Goal: Task Accomplishment & Management: Manage account settings

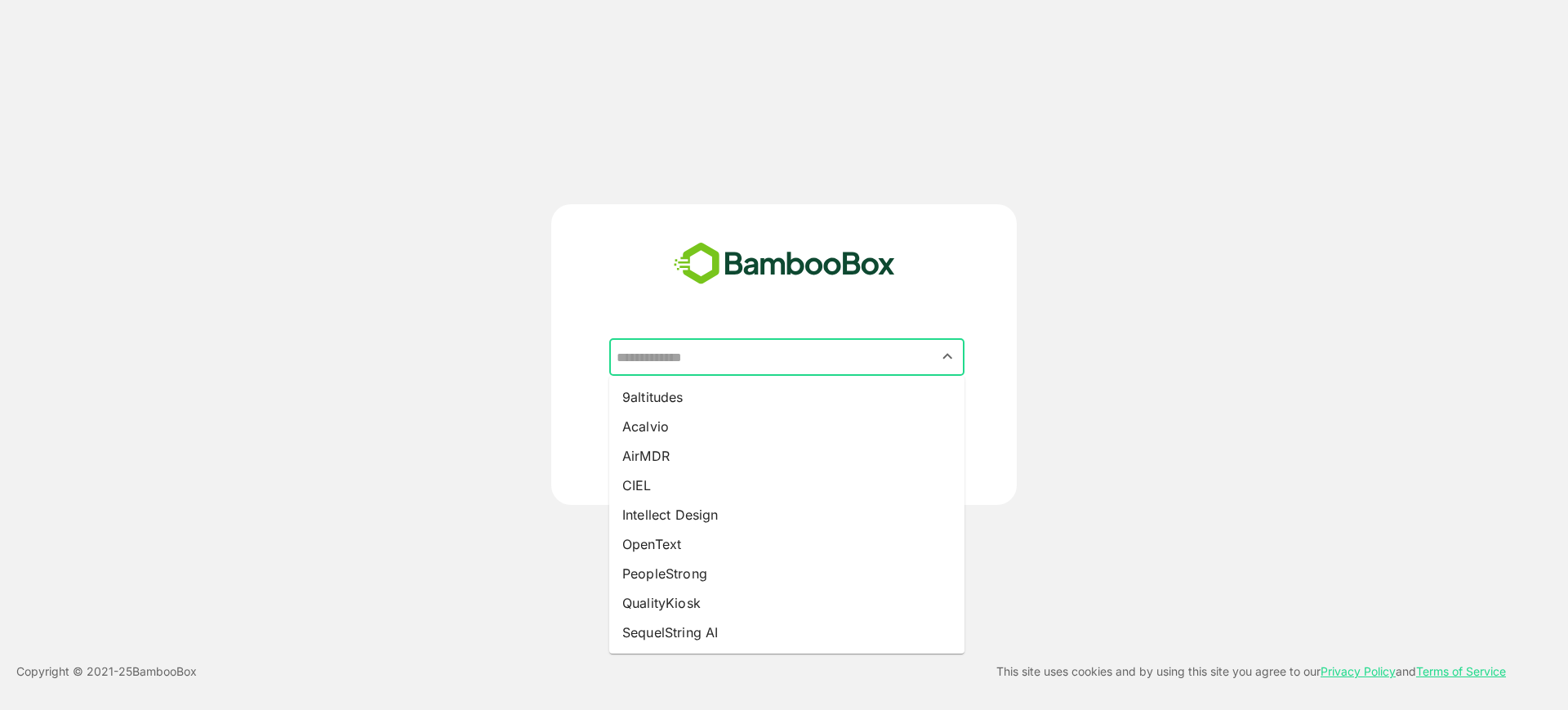
click at [685, 355] on input "text" at bounding box center [786, 357] width 349 height 31
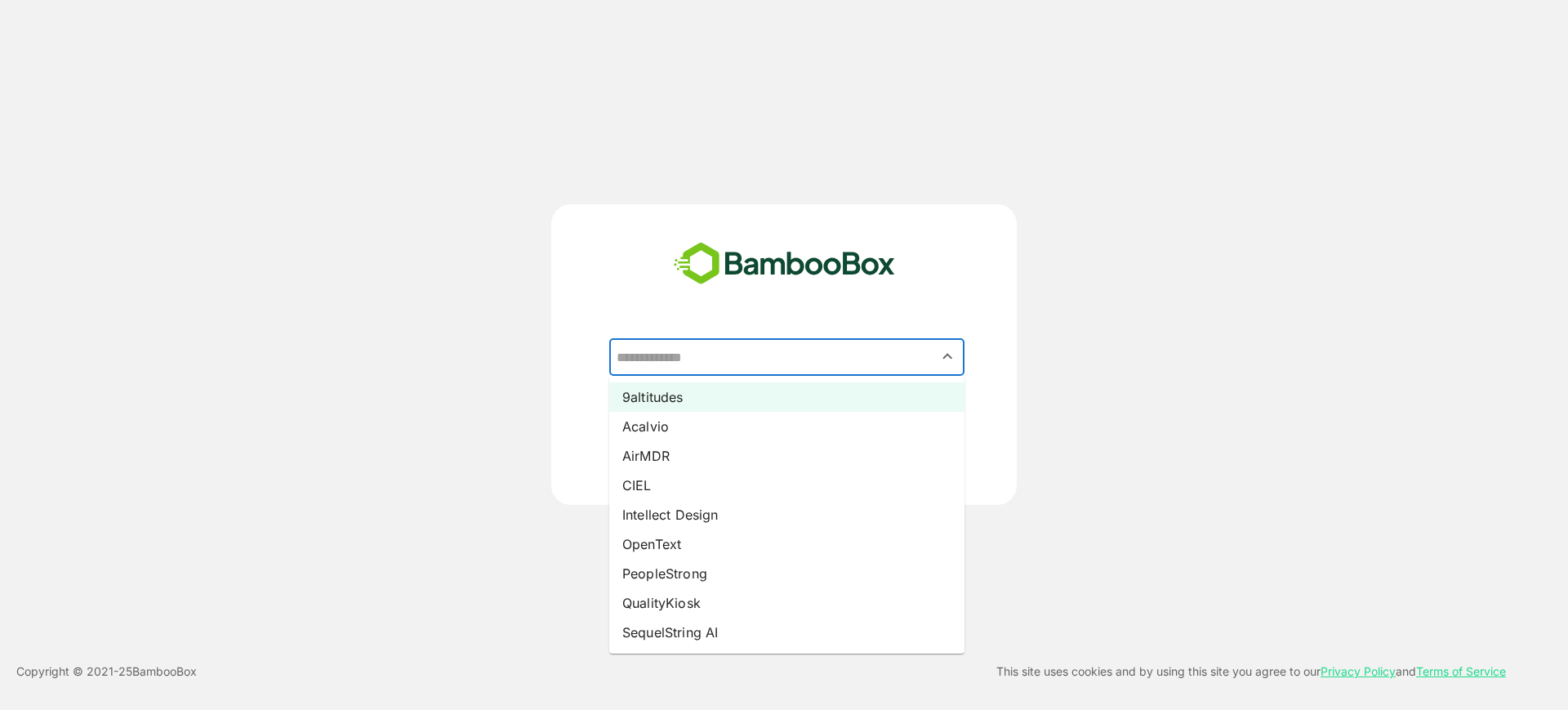
click at [694, 396] on li "9altitudes" at bounding box center [787, 397] width 355 height 29
type input "**********"
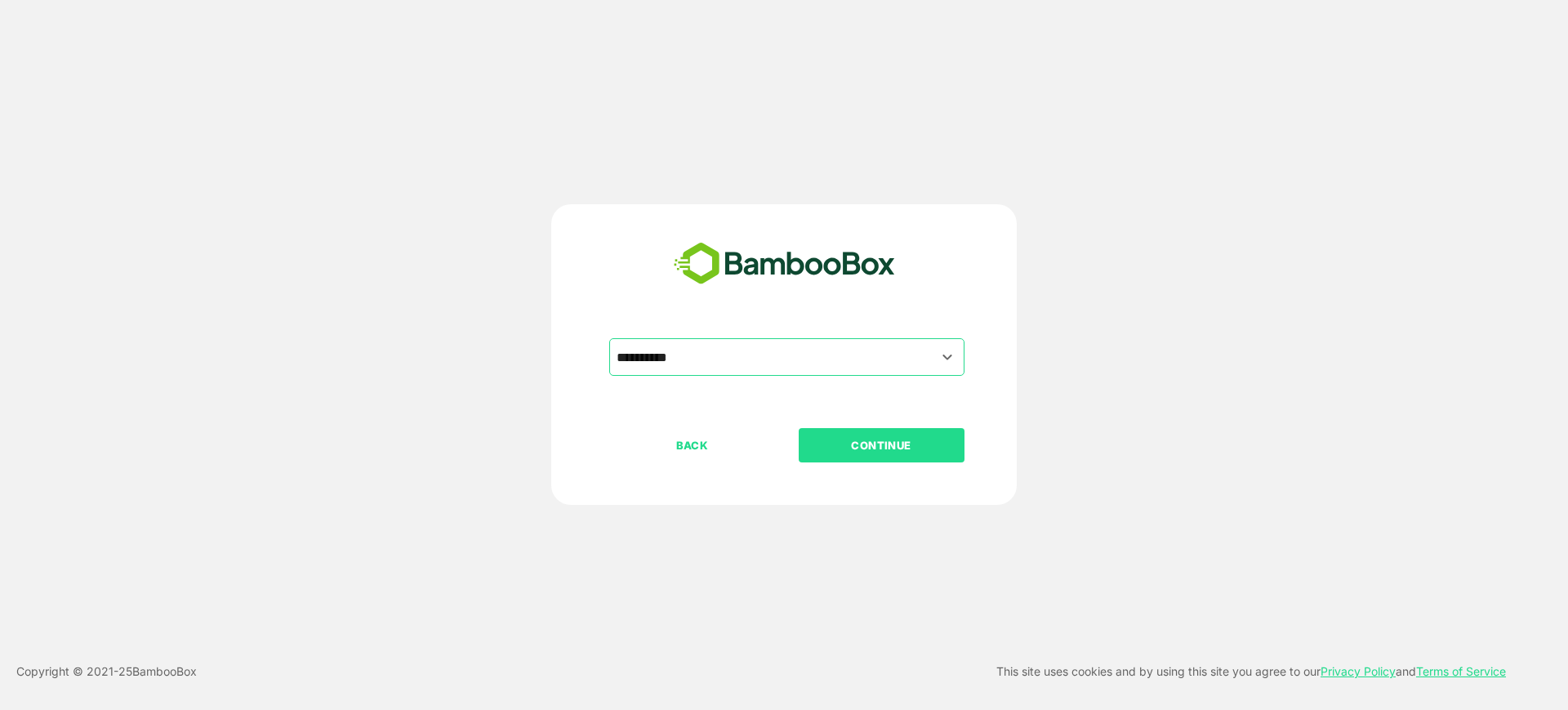
click at [874, 454] on button "CONTINUE" at bounding box center [881, 445] width 165 height 34
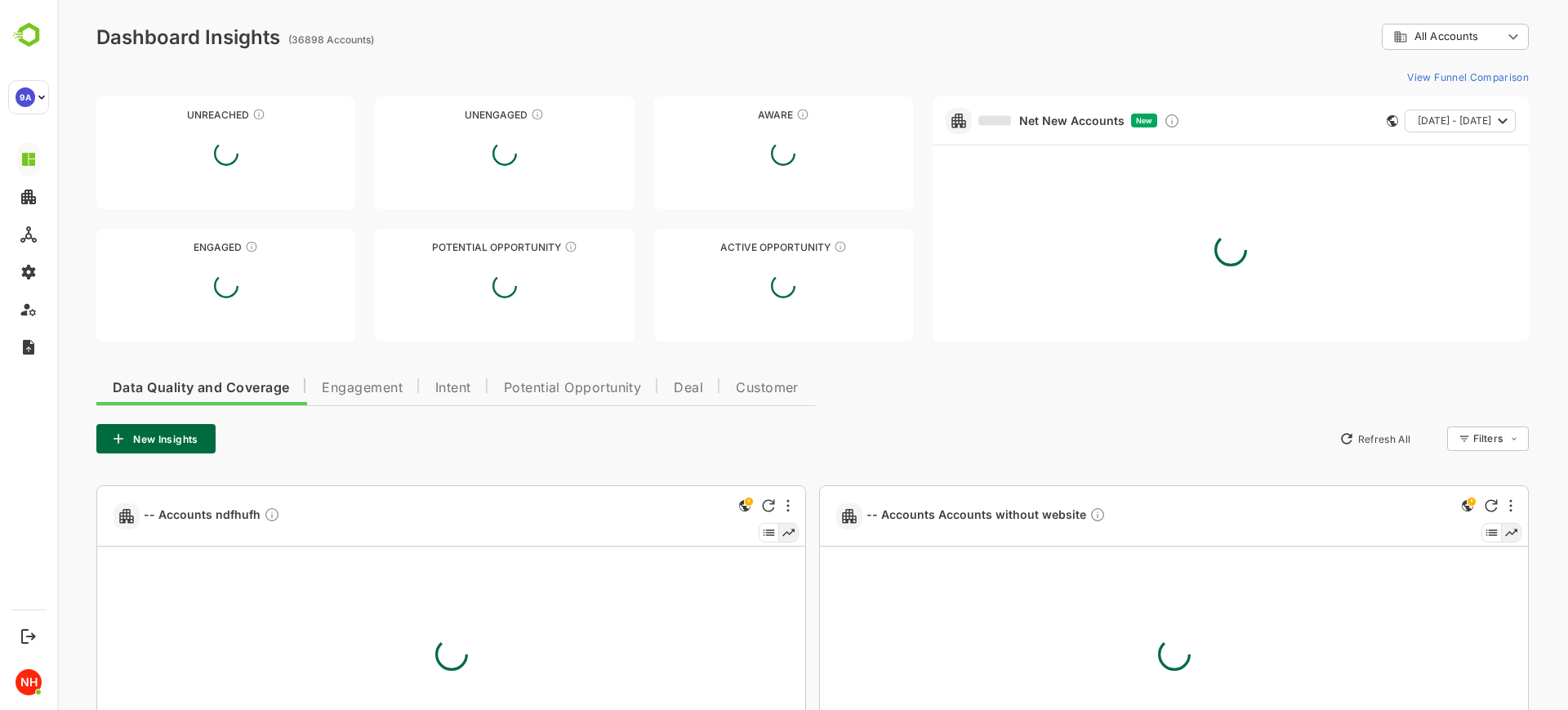
type input "**********"
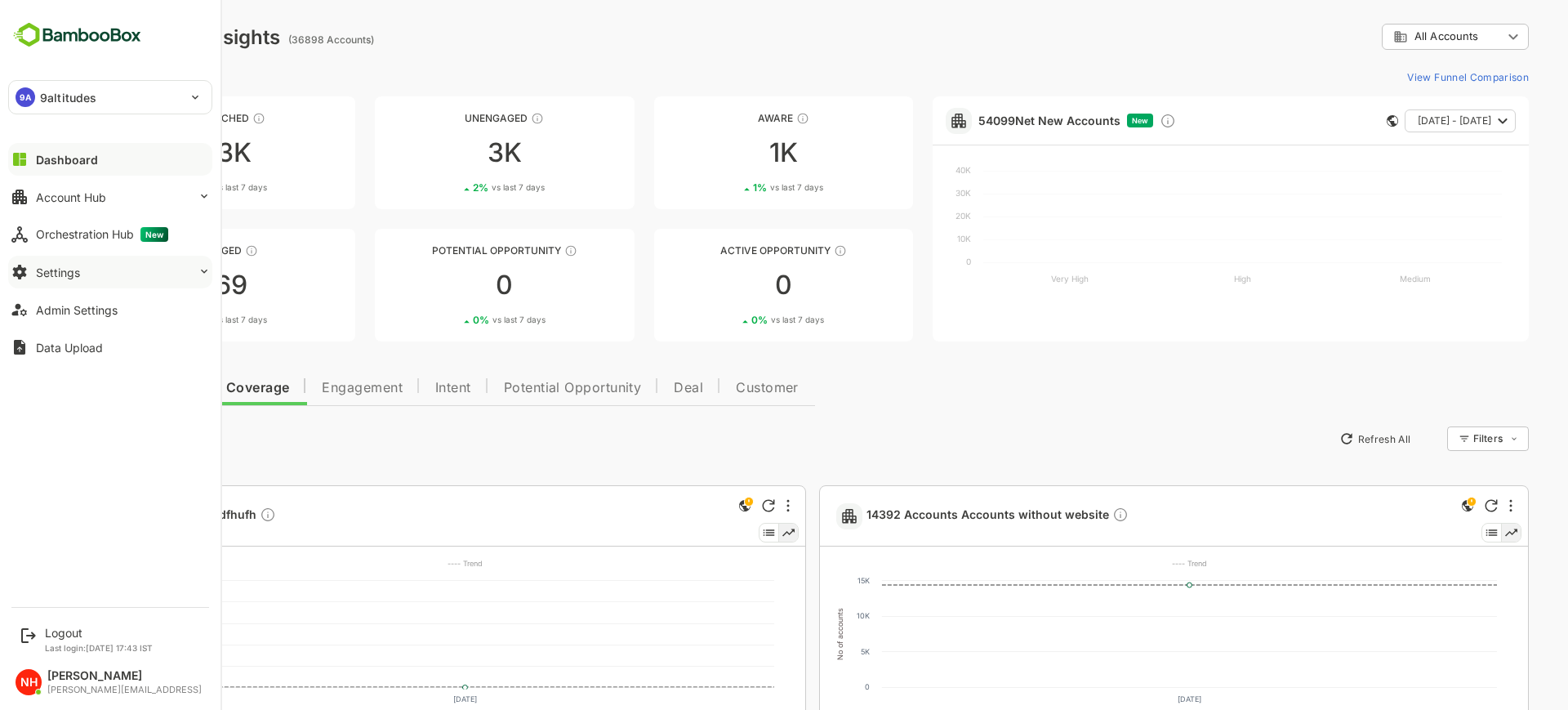
click at [140, 268] on button "Settings" at bounding box center [111, 272] width 204 height 33
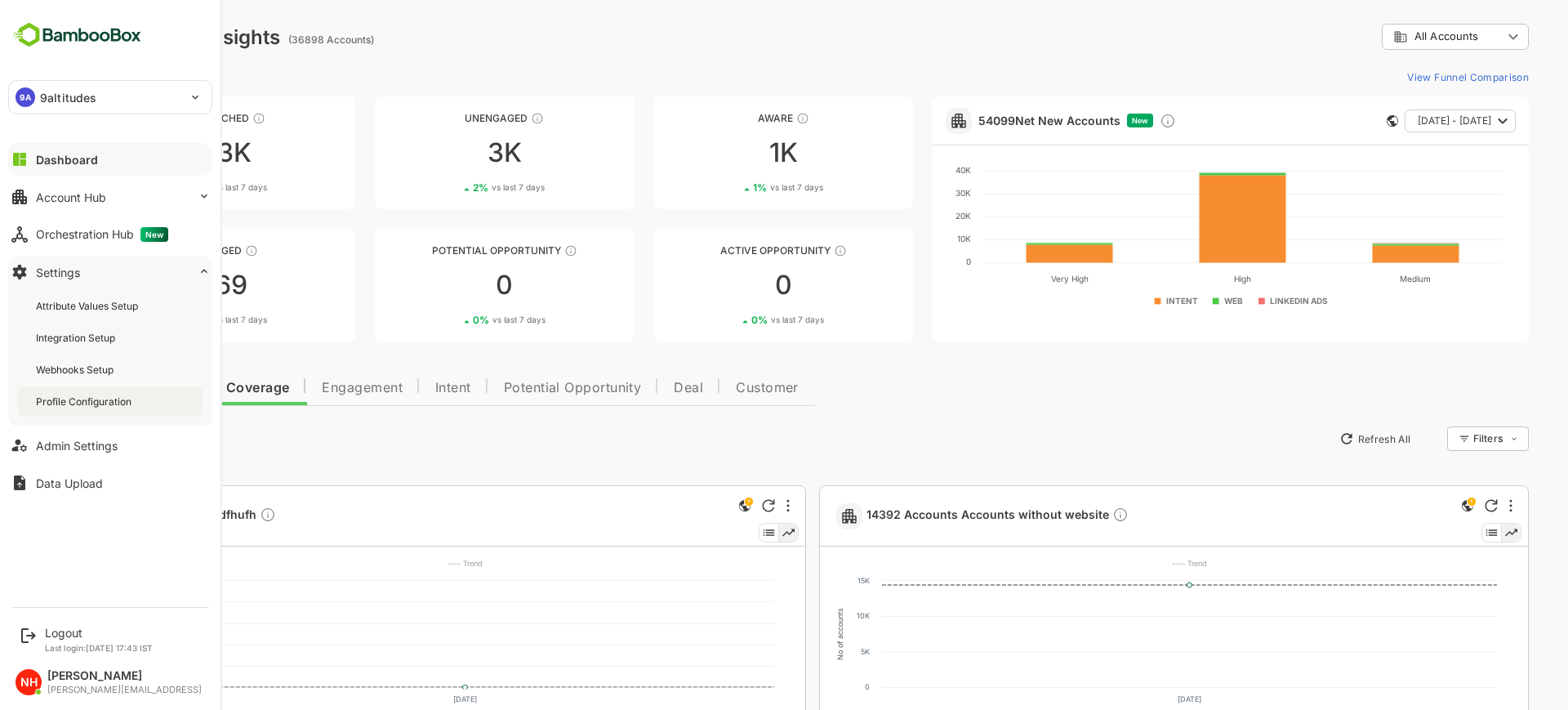
click at [107, 388] on div "Profile Configuration" at bounding box center [110, 401] width 184 height 30
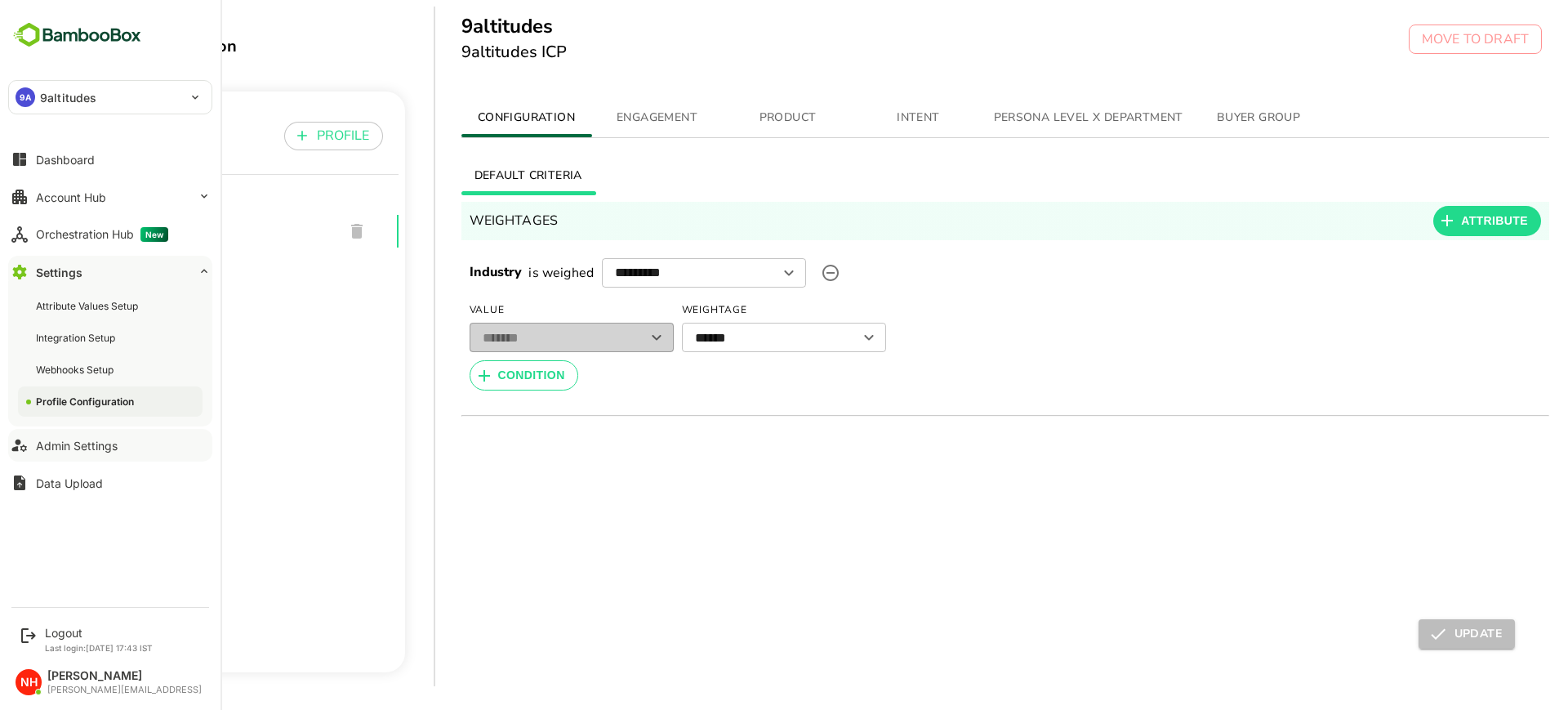
click at [84, 446] on div "Admin Settings" at bounding box center [76, 446] width 81 height 14
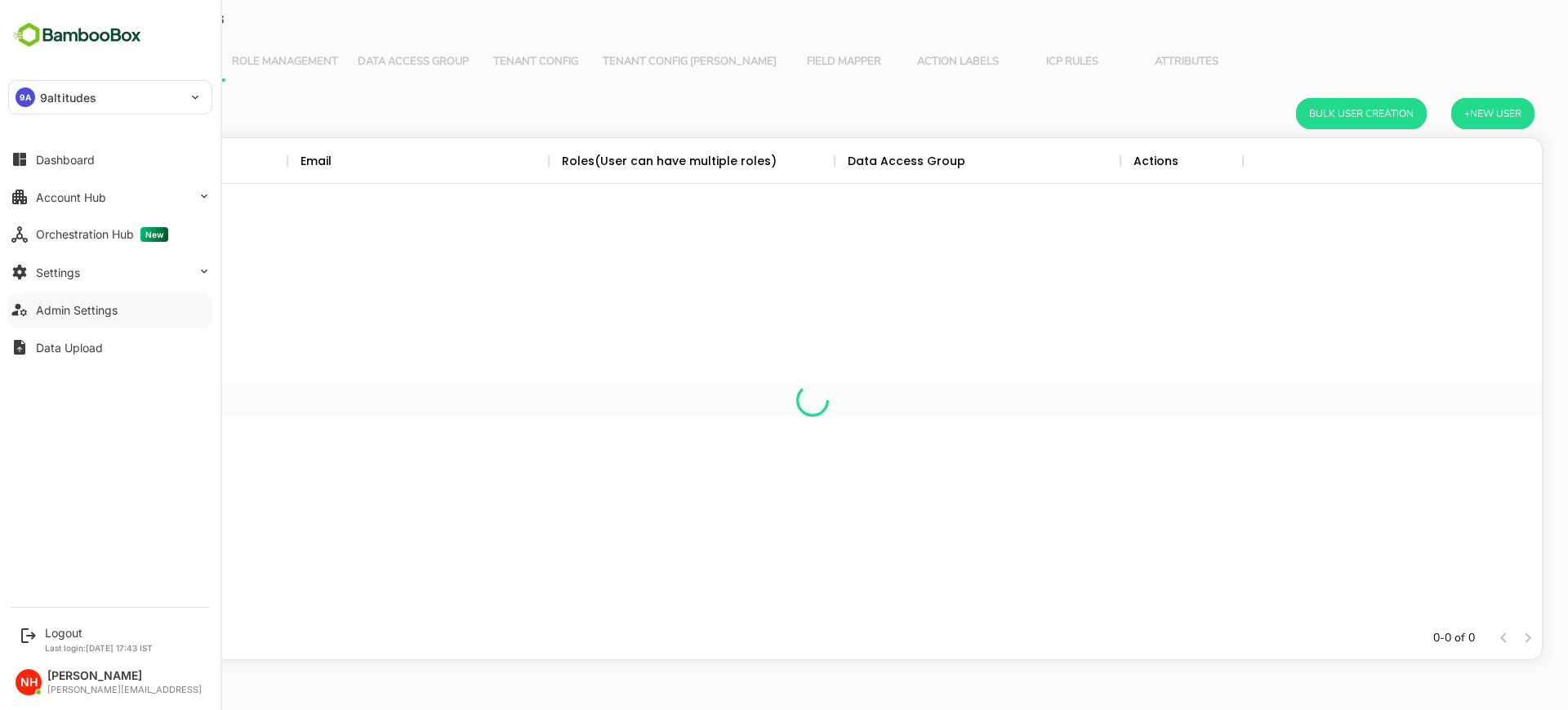
scroll to position [463, 1443]
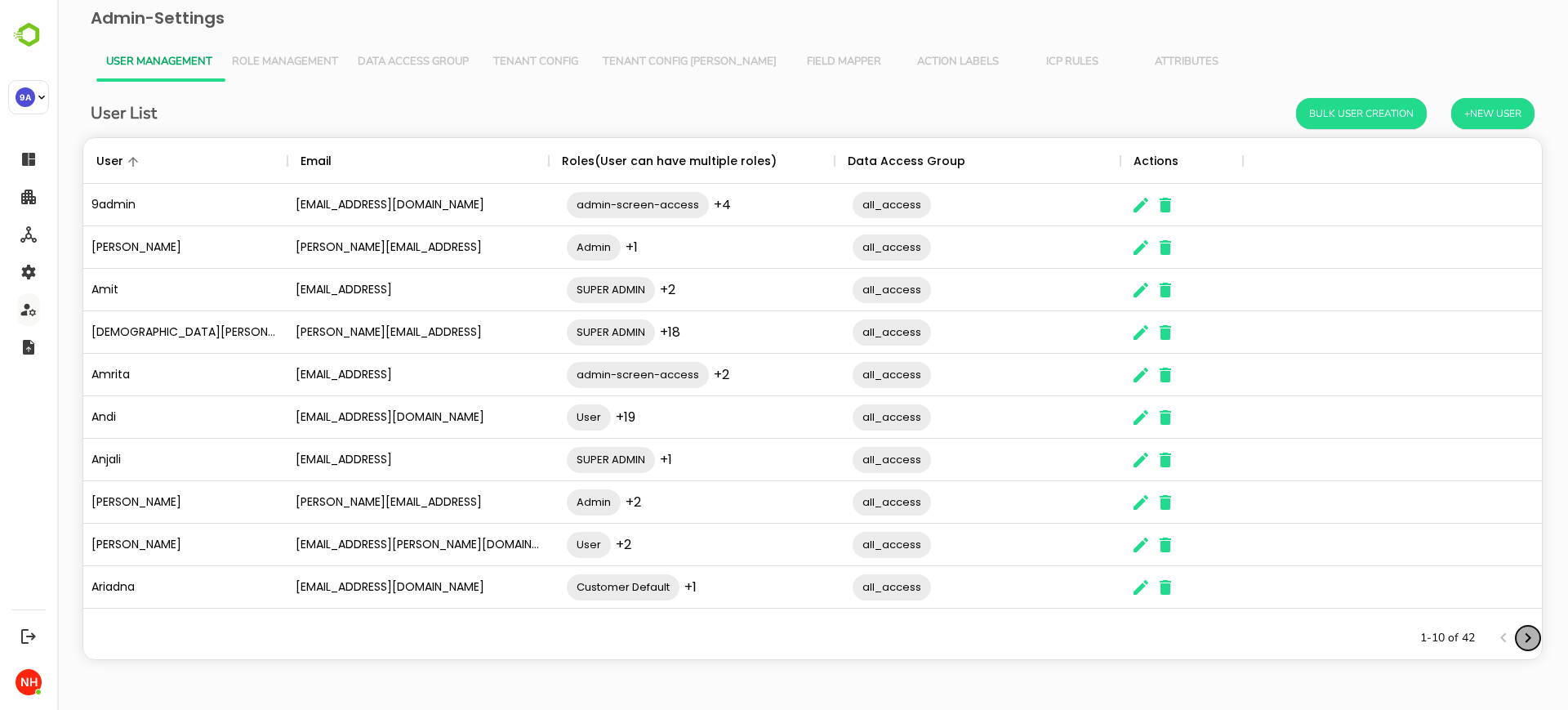
click at [1534, 632] on icon "Next page" at bounding box center [1528, 638] width 20 height 20
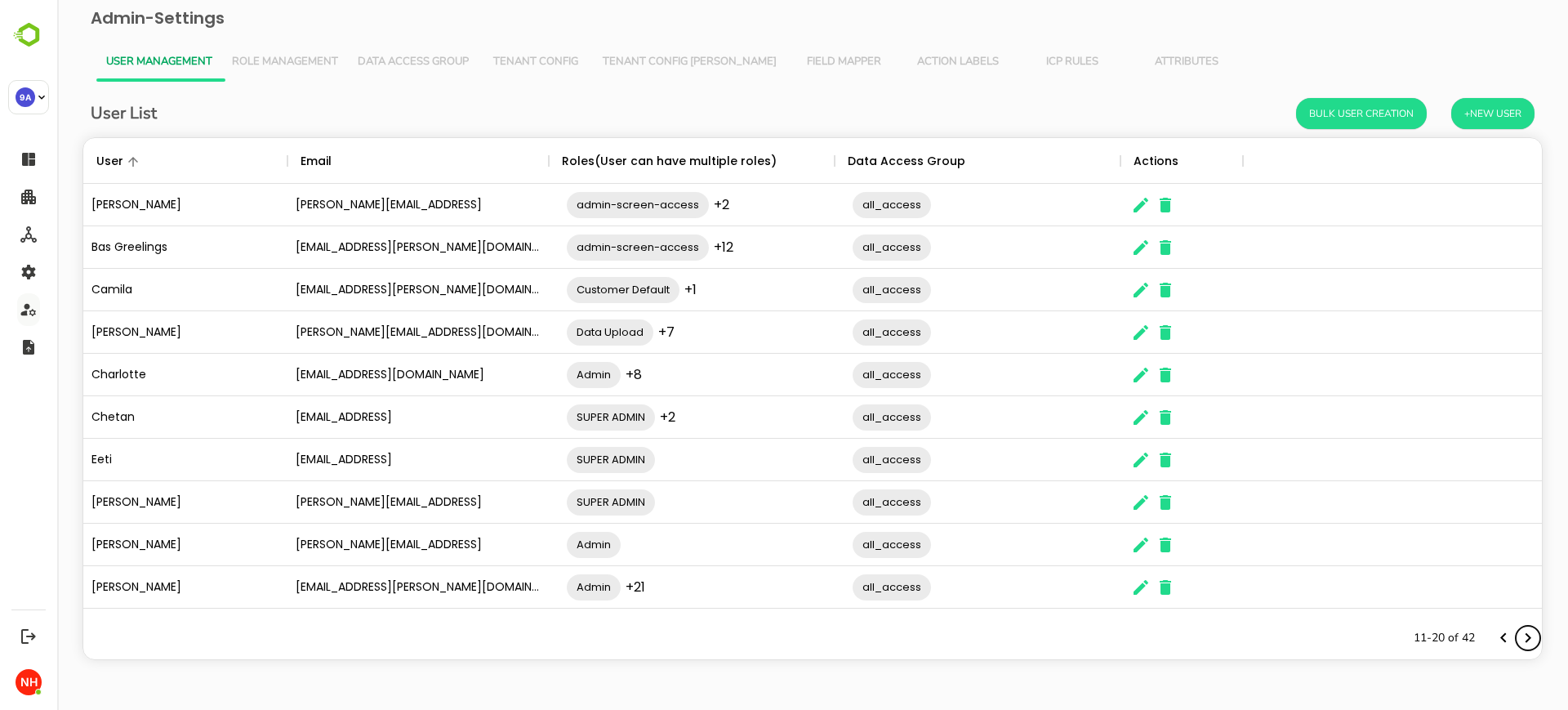
click at [1534, 632] on icon "Next page" at bounding box center [1528, 638] width 20 height 20
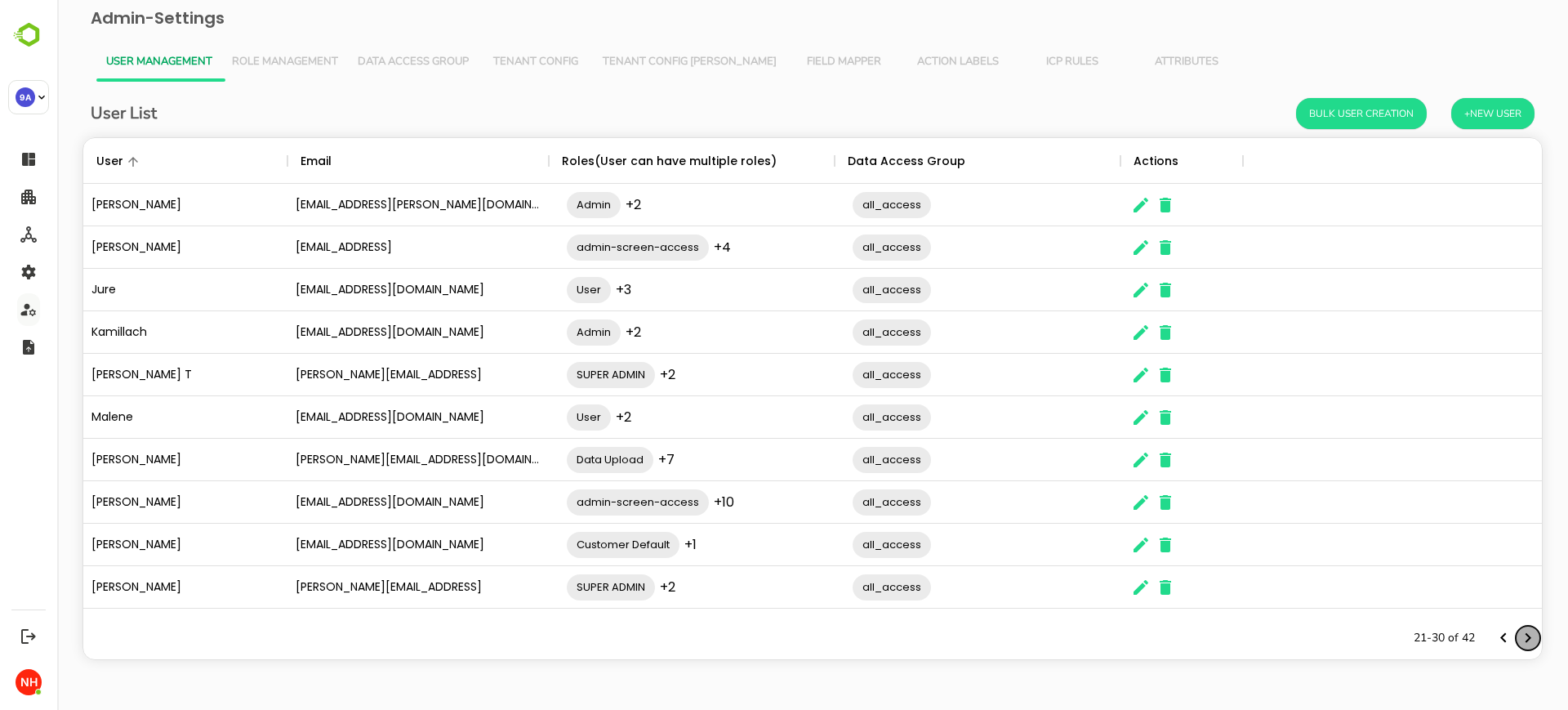
click at [1534, 632] on icon "Next page" at bounding box center [1528, 638] width 20 height 20
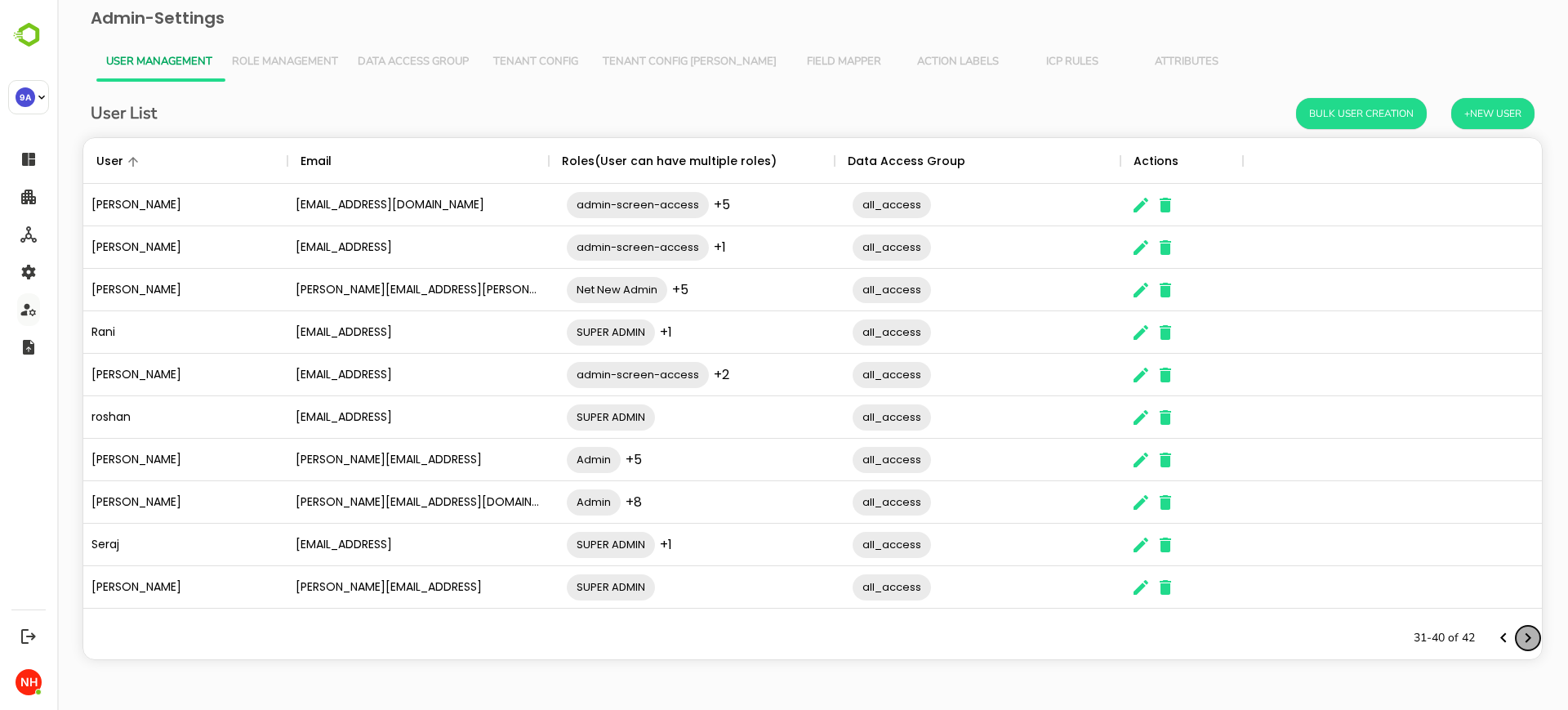
click at [1534, 632] on icon "Next page" at bounding box center [1528, 638] width 20 height 20
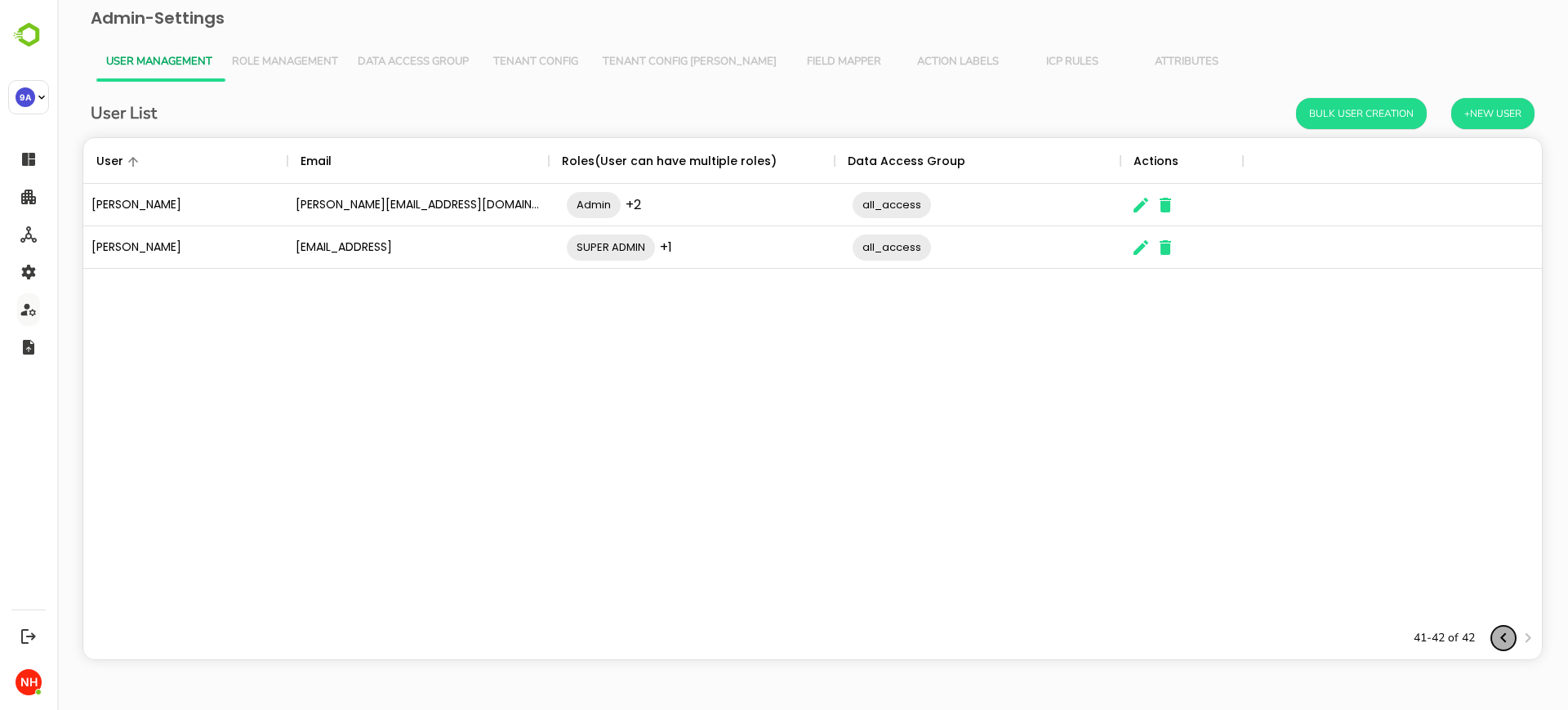
click at [1506, 638] on icon "Previous page" at bounding box center [1503, 638] width 20 height 20
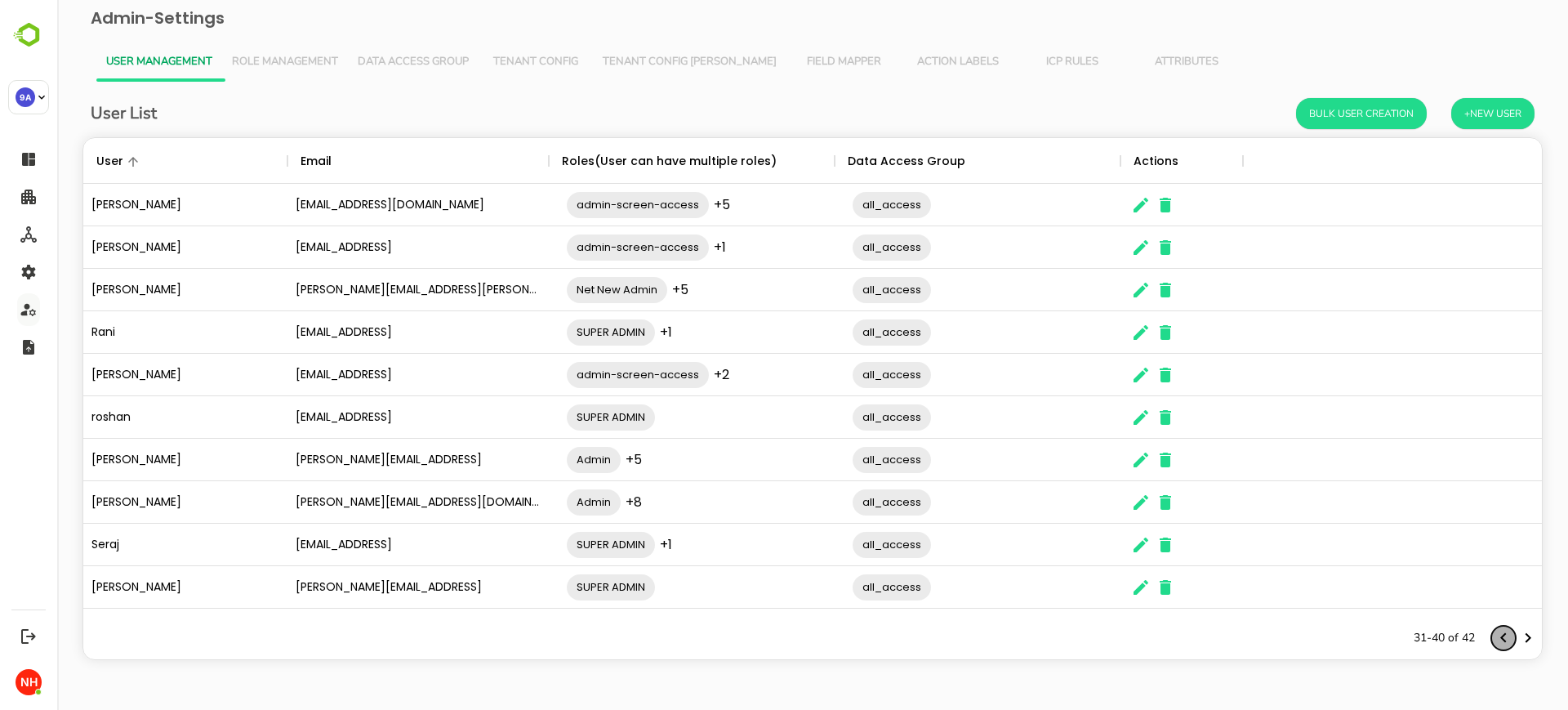
click at [1506, 638] on icon "Previous page" at bounding box center [1503, 638] width 20 height 20
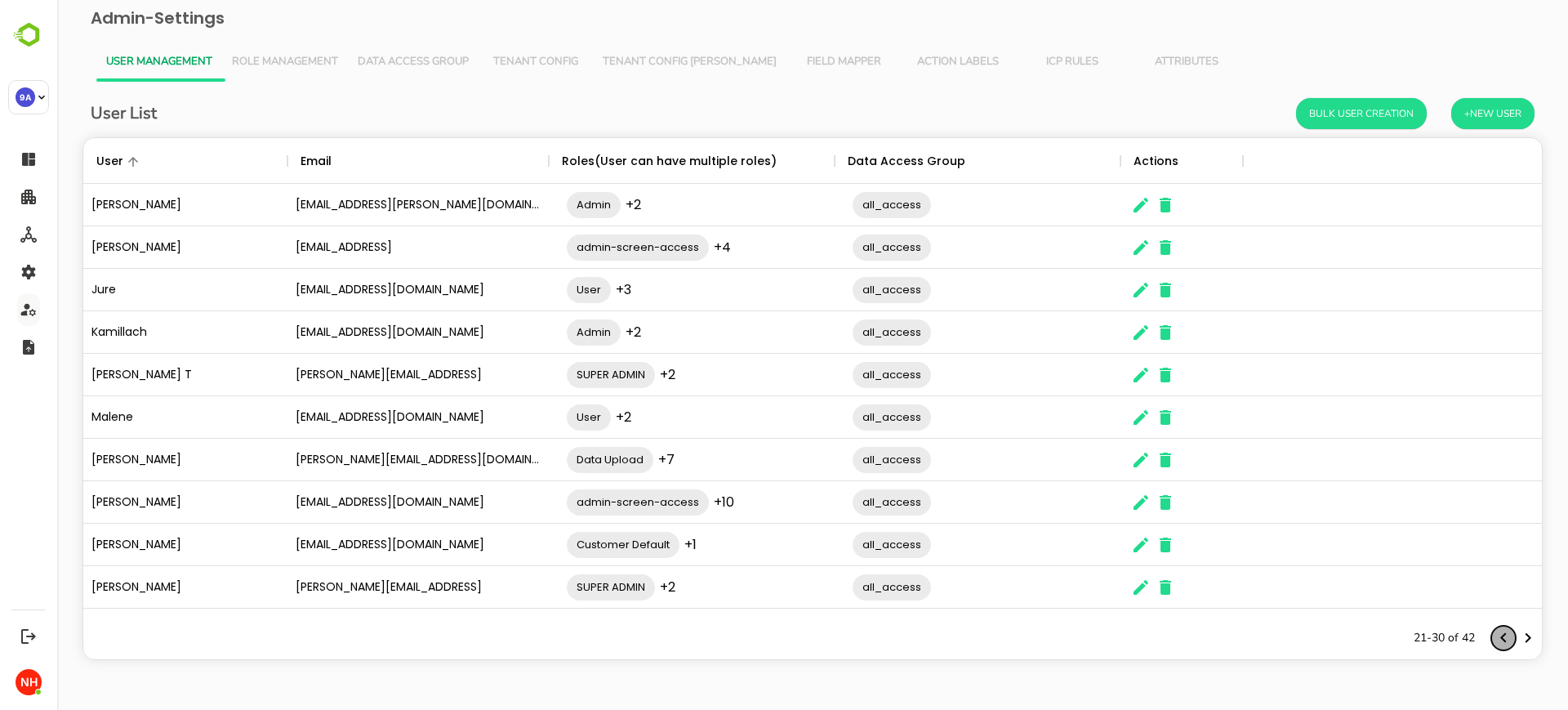
click at [1506, 638] on icon "Previous page" at bounding box center [1503, 638] width 20 height 20
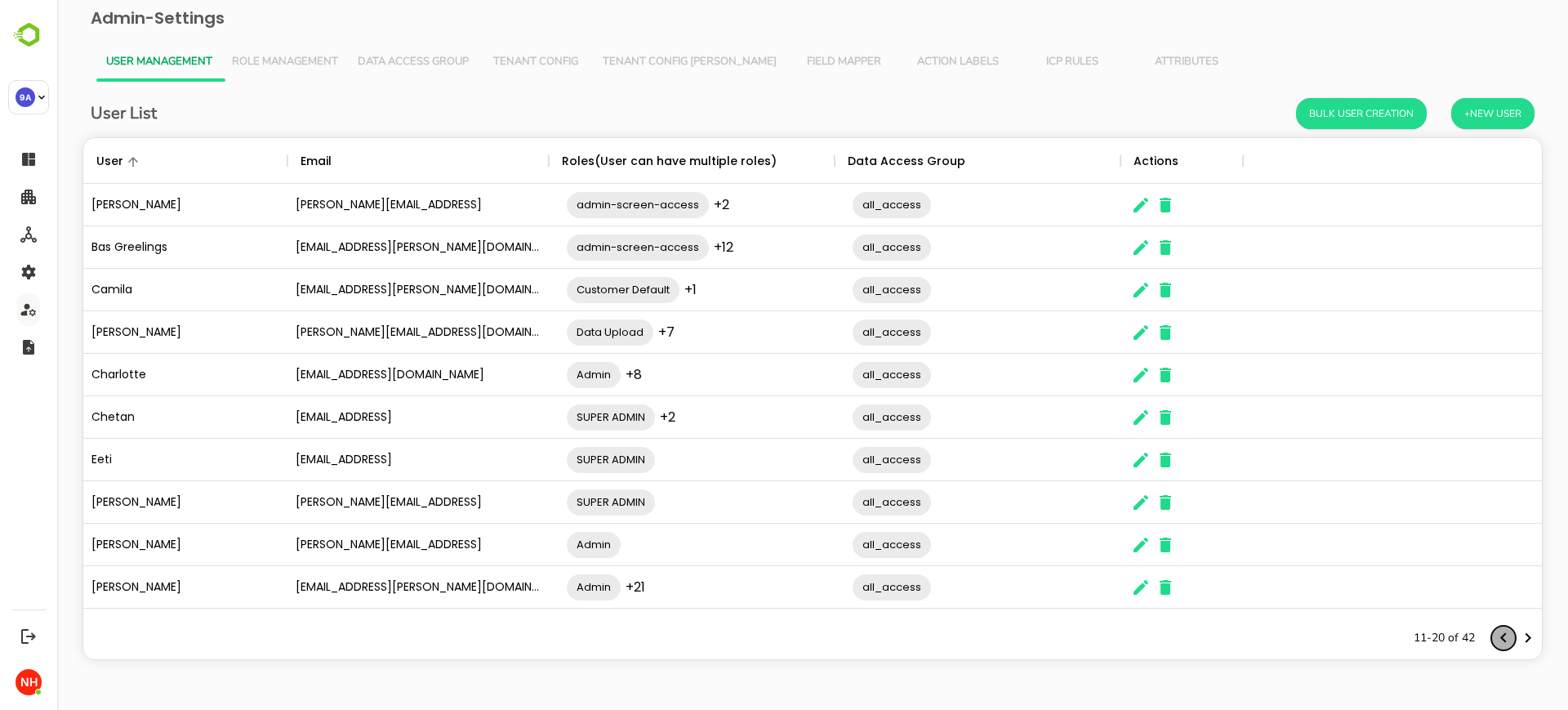
click at [1506, 638] on icon "Previous page" at bounding box center [1503, 638] width 20 height 20
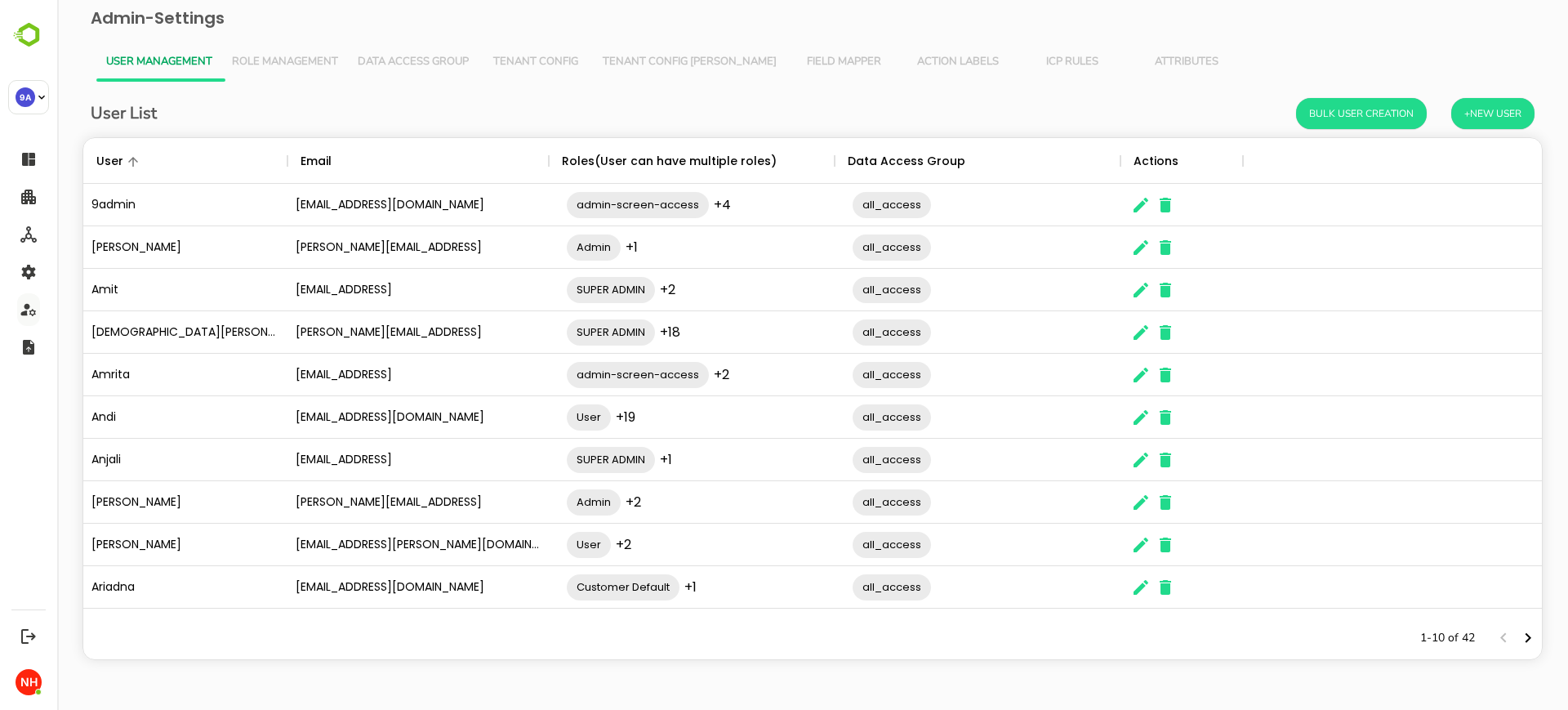
click at [1506, 638] on div "The User Data" at bounding box center [1516, 638] width 49 height 25
click at [1529, 638] on icon "Next page" at bounding box center [1529, 637] width 6 height 9
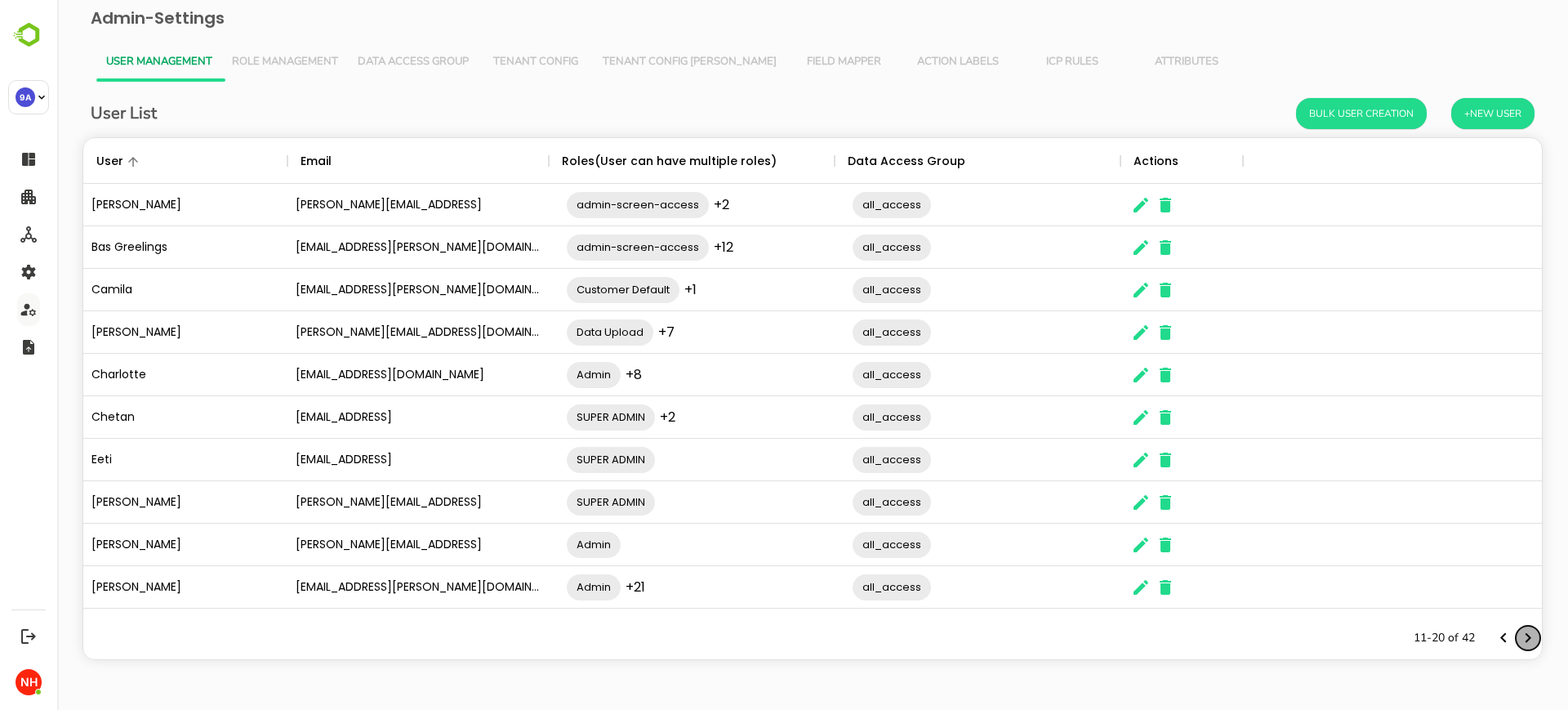
click at [1529, 638] on icon "Next page" at bounding box center [1529, 637] width 6 height 9
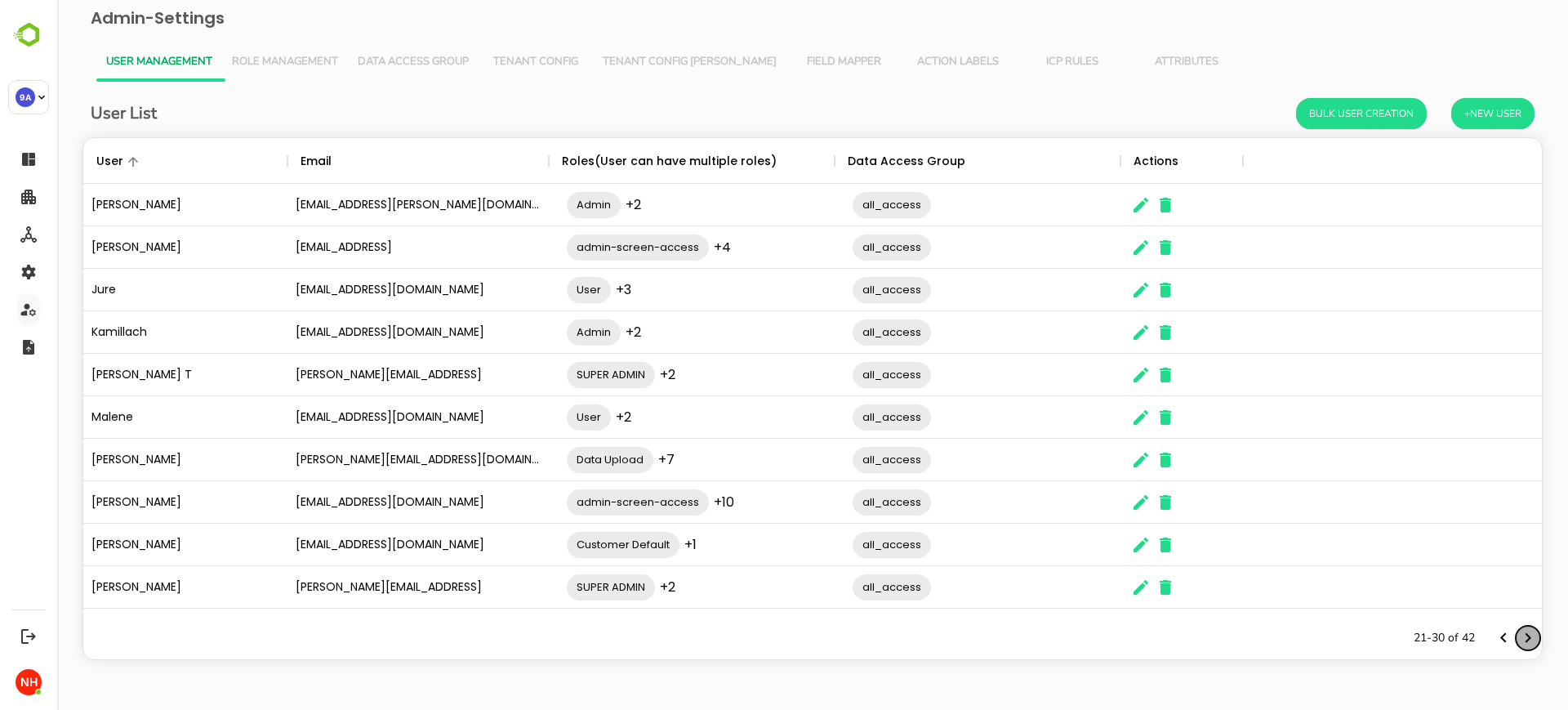
click at [1529, 638] on icon "Next page" at bounding box center [1529, 637] width 6 height 9
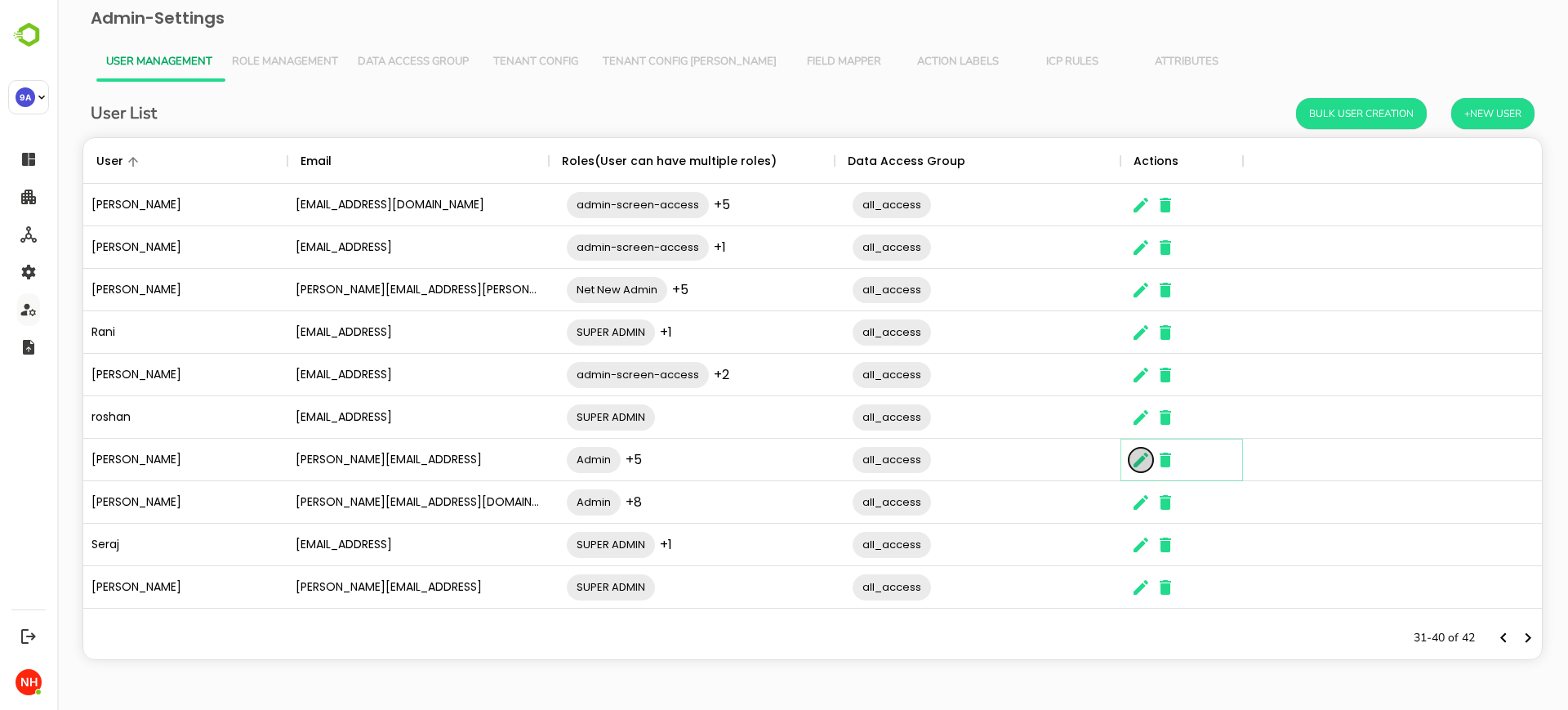
click at [1136, 465] on icon "The User Data" at bounding box center [1140, 460] width 15 height 15
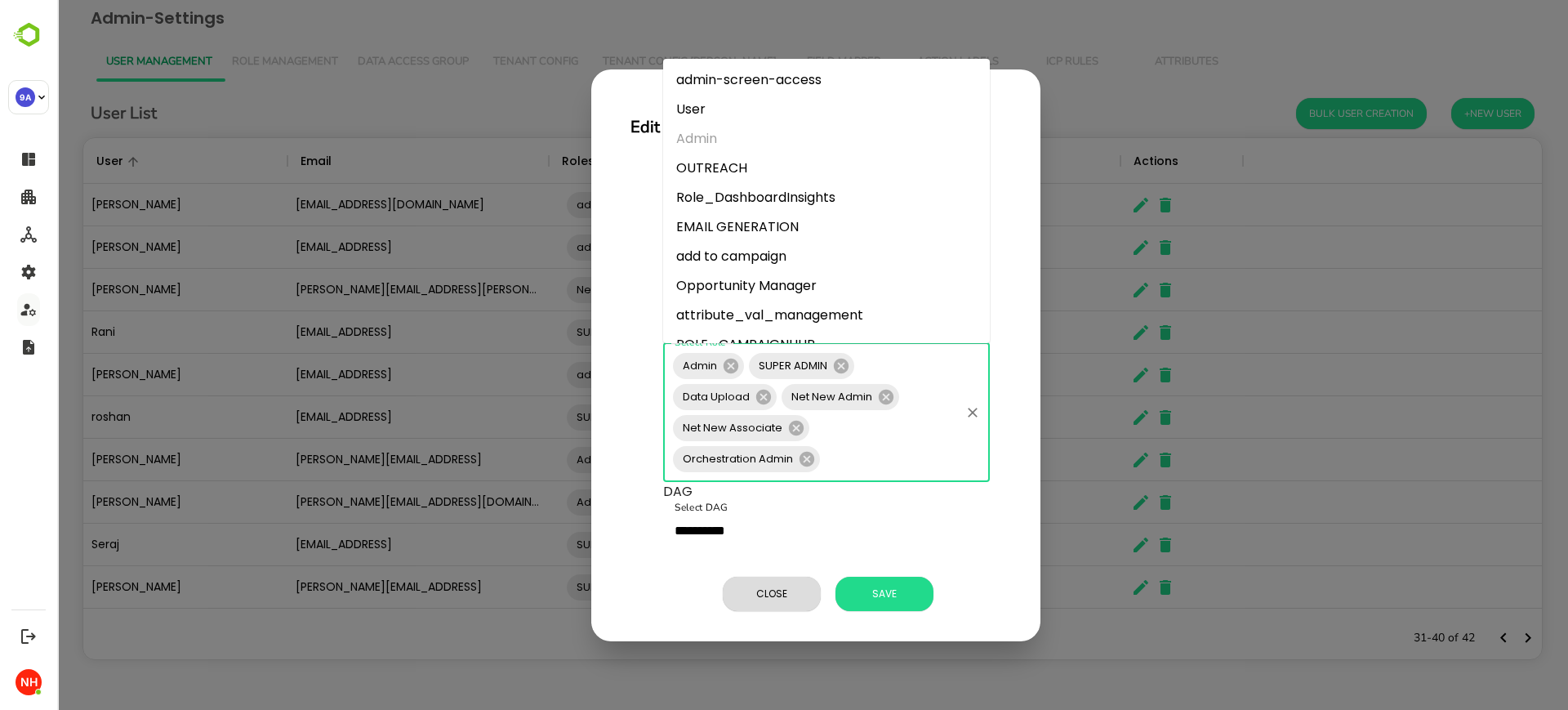
click at [904, 452] on input "Select Role" at bounding box center [890, 459] width 135 height 31
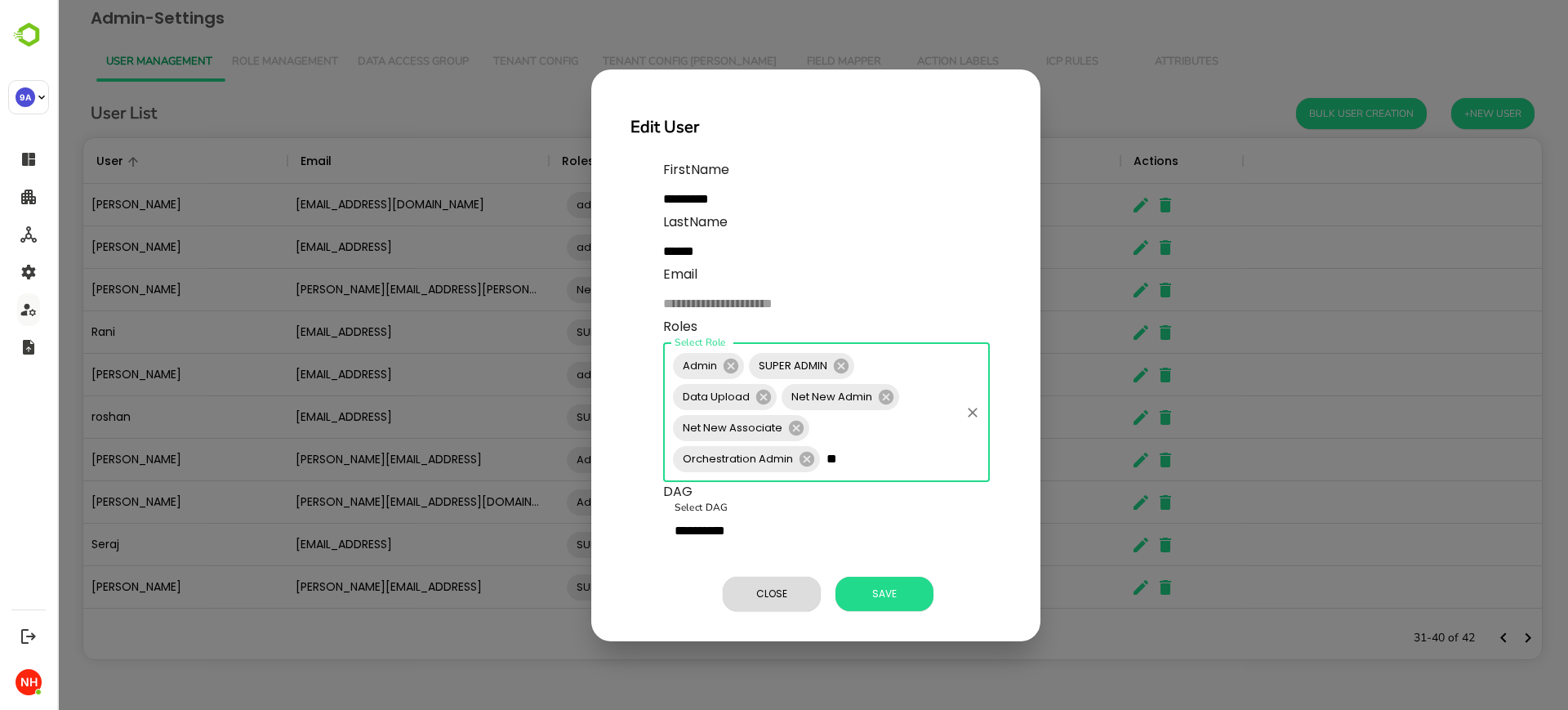
type input "*"
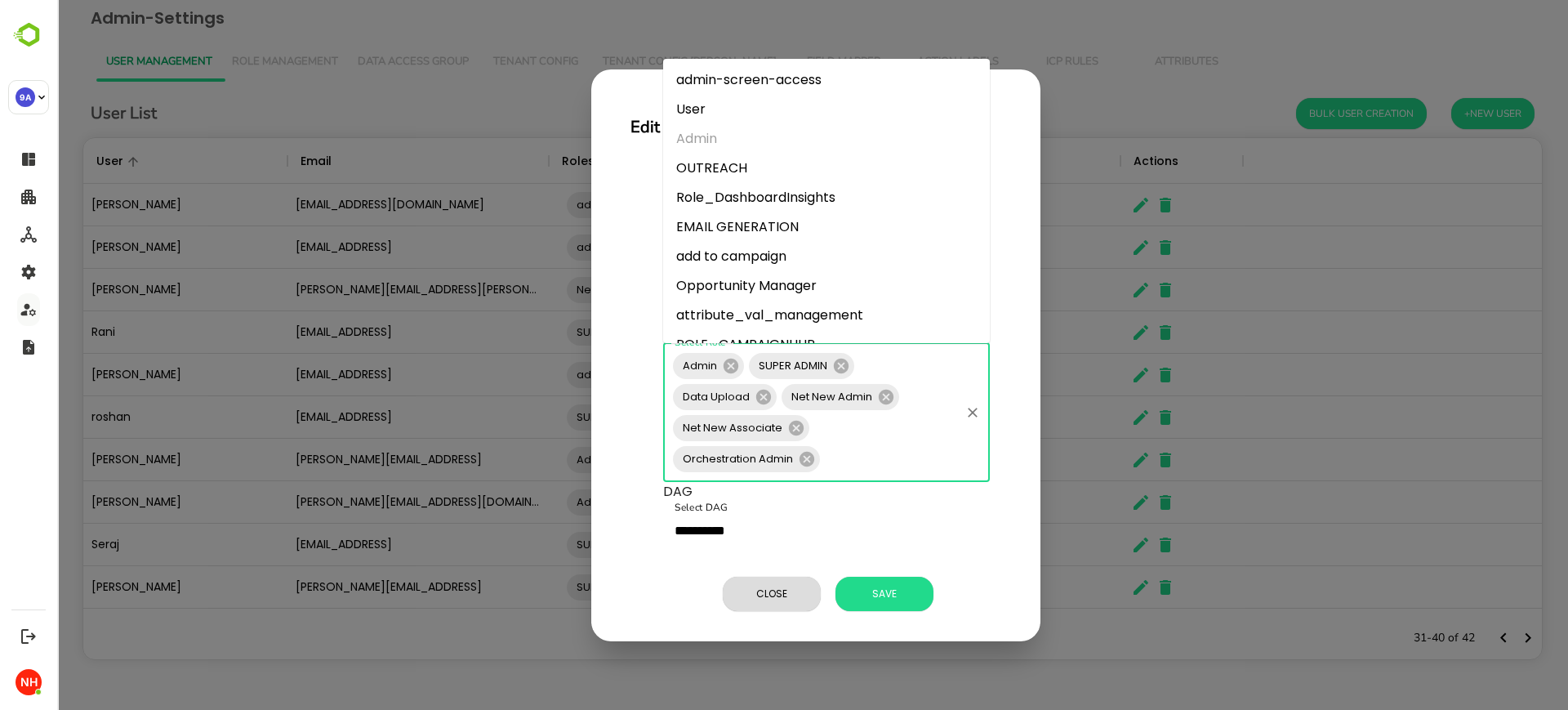
type input "*"
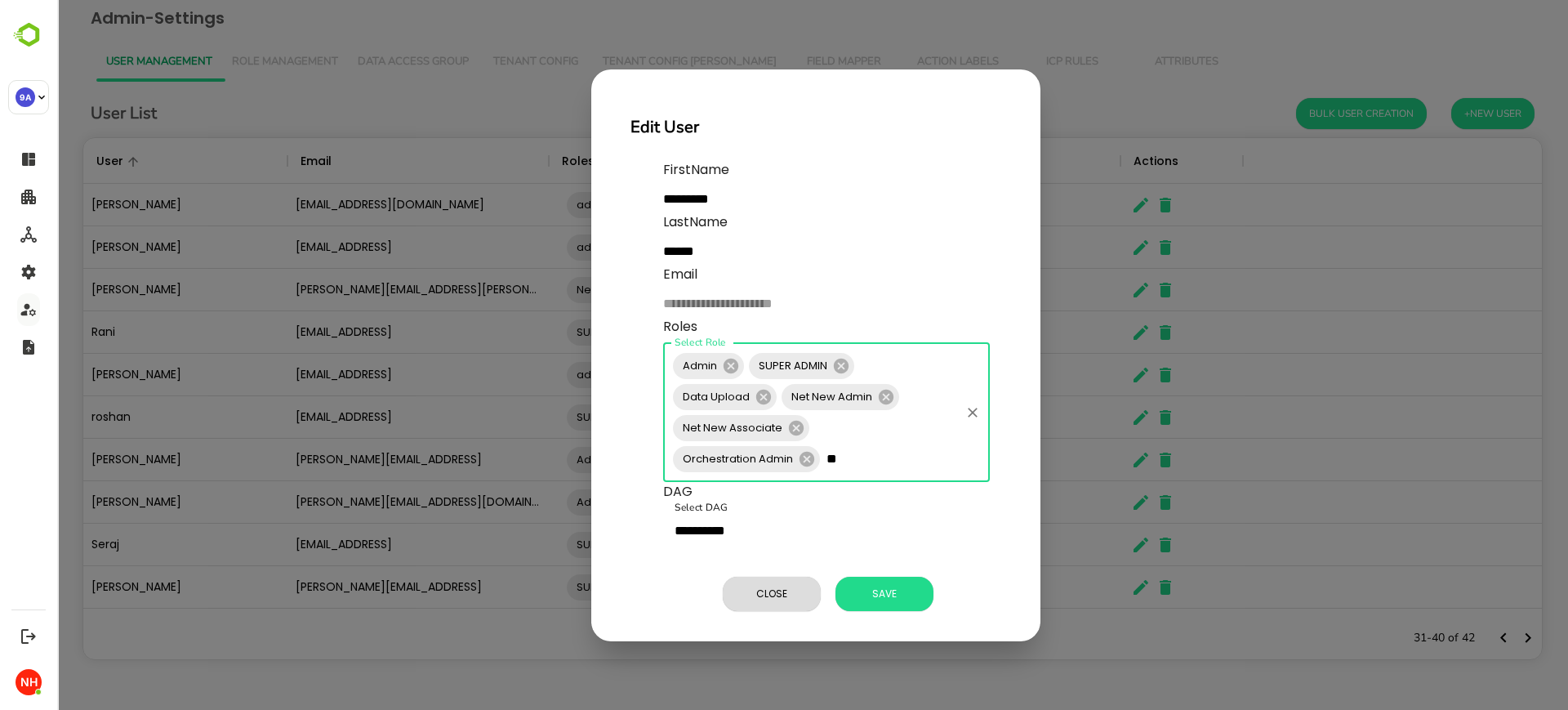
type input "*"
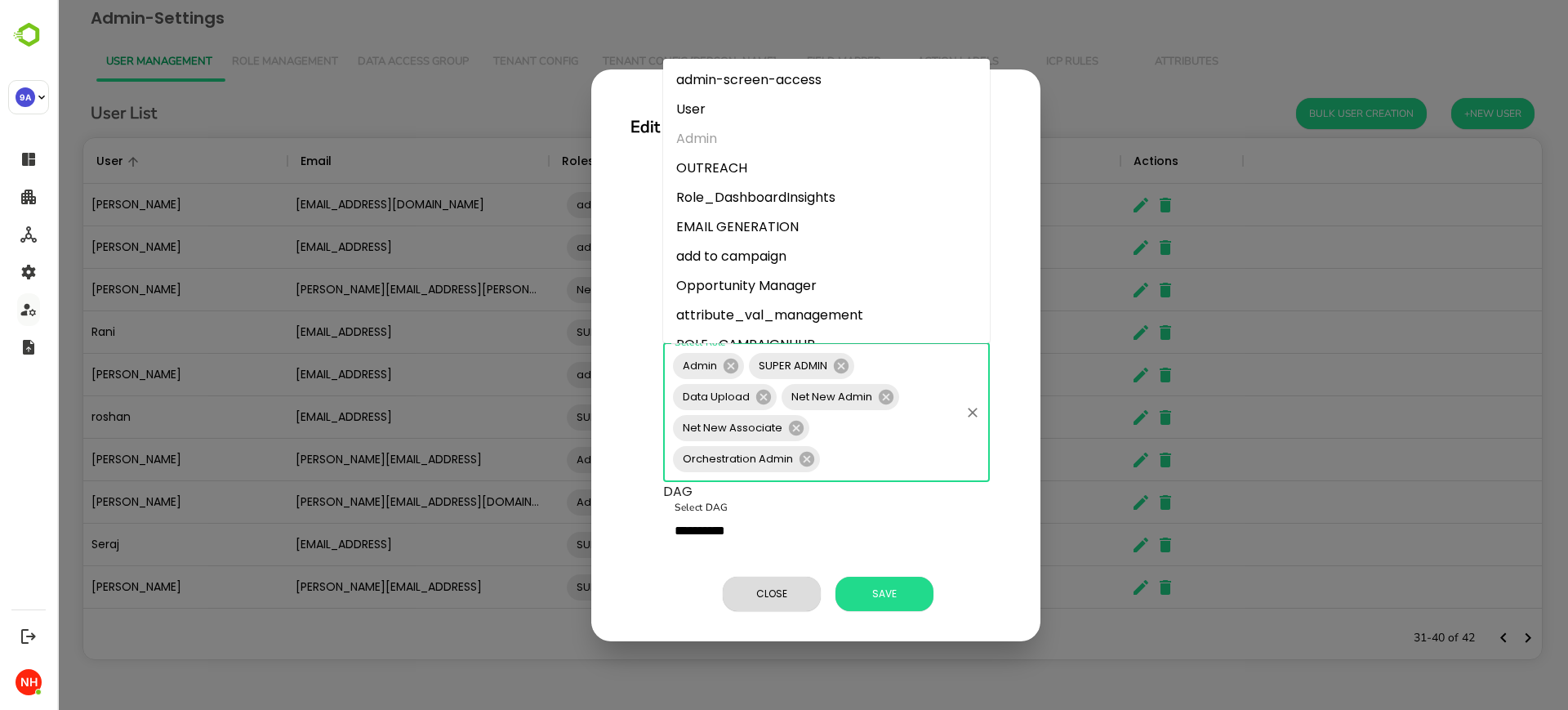
scroll to position [51, 0]
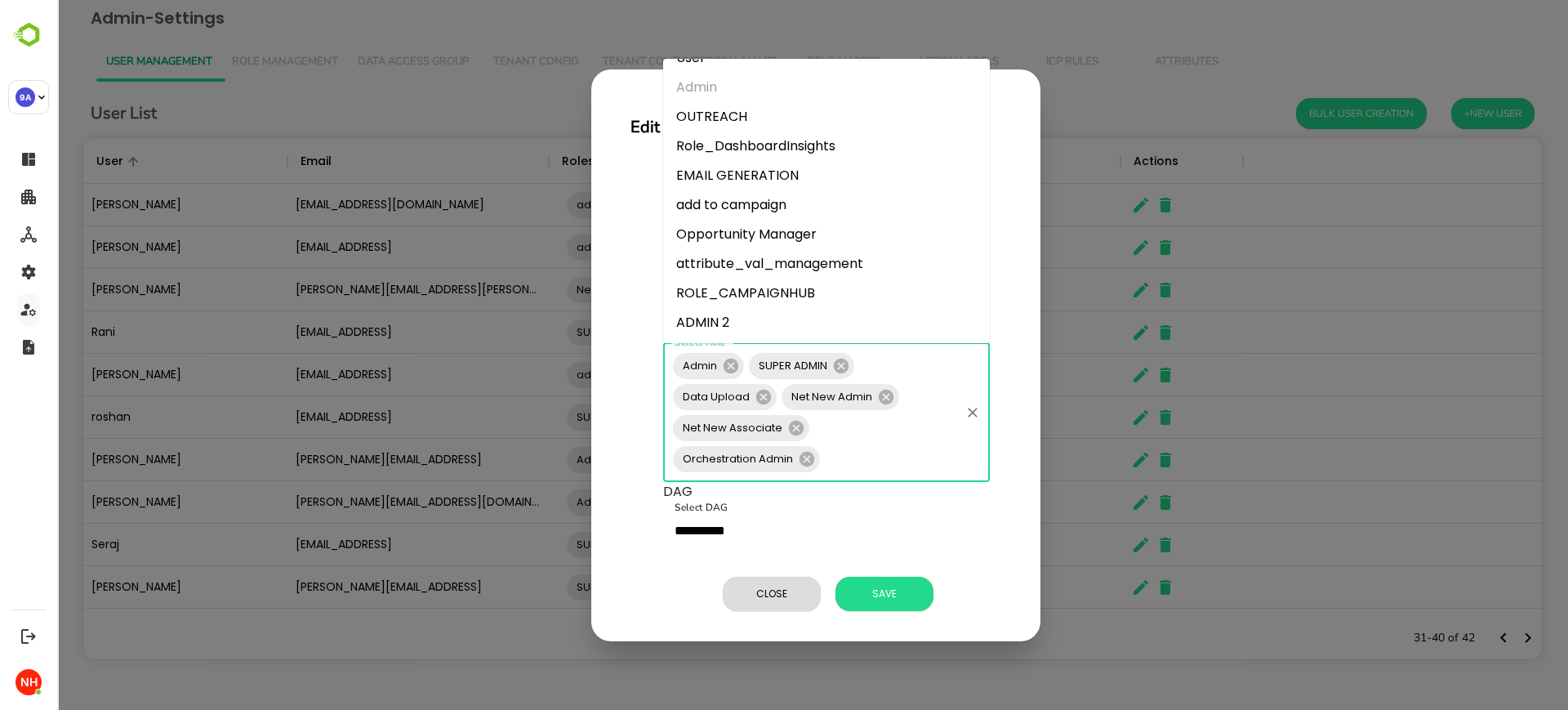
click at [826, 178] on li "EMAIL GENERATION" at bounding box center [826, 176] width 327 height 29
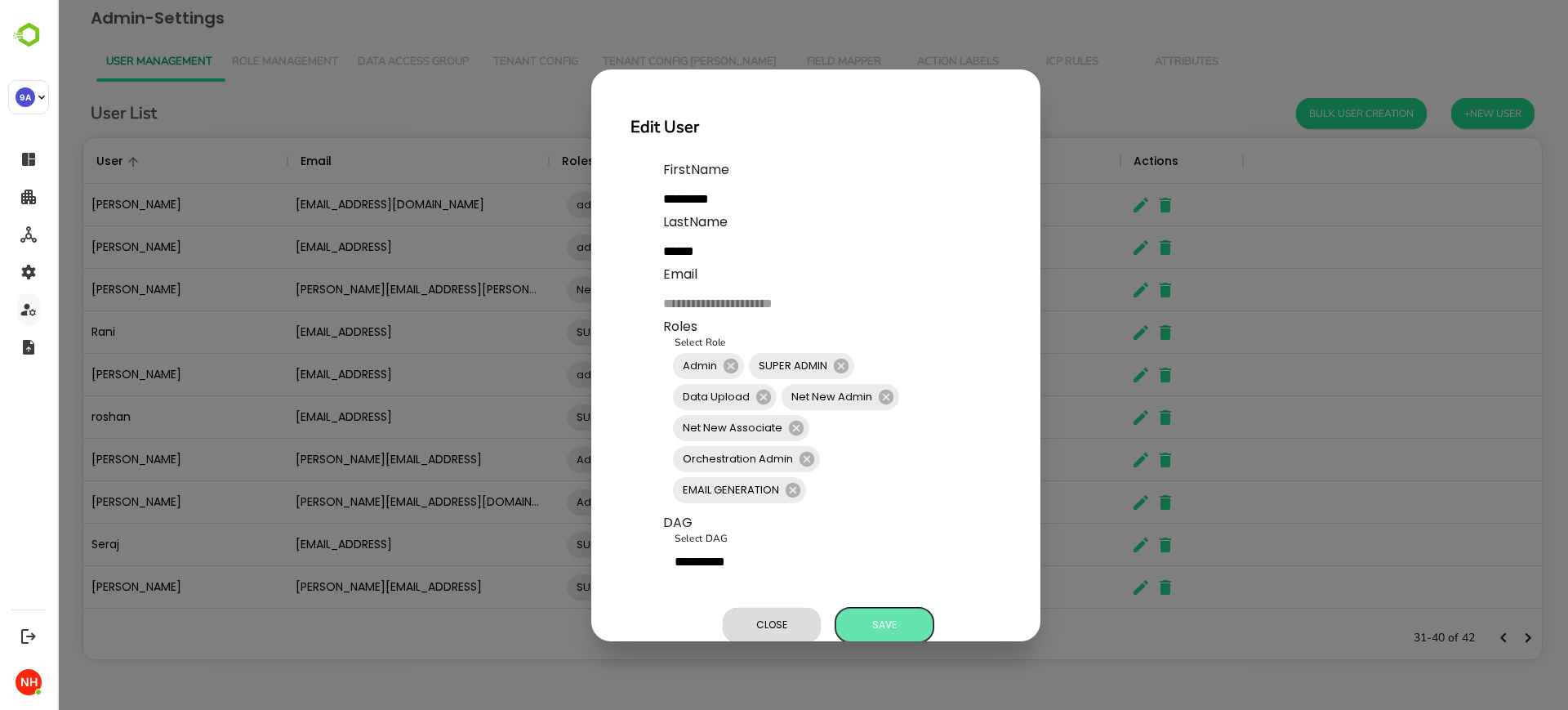
click at [876, 618] on span "Save" at bounding box center [884, 624] width 81 height 21
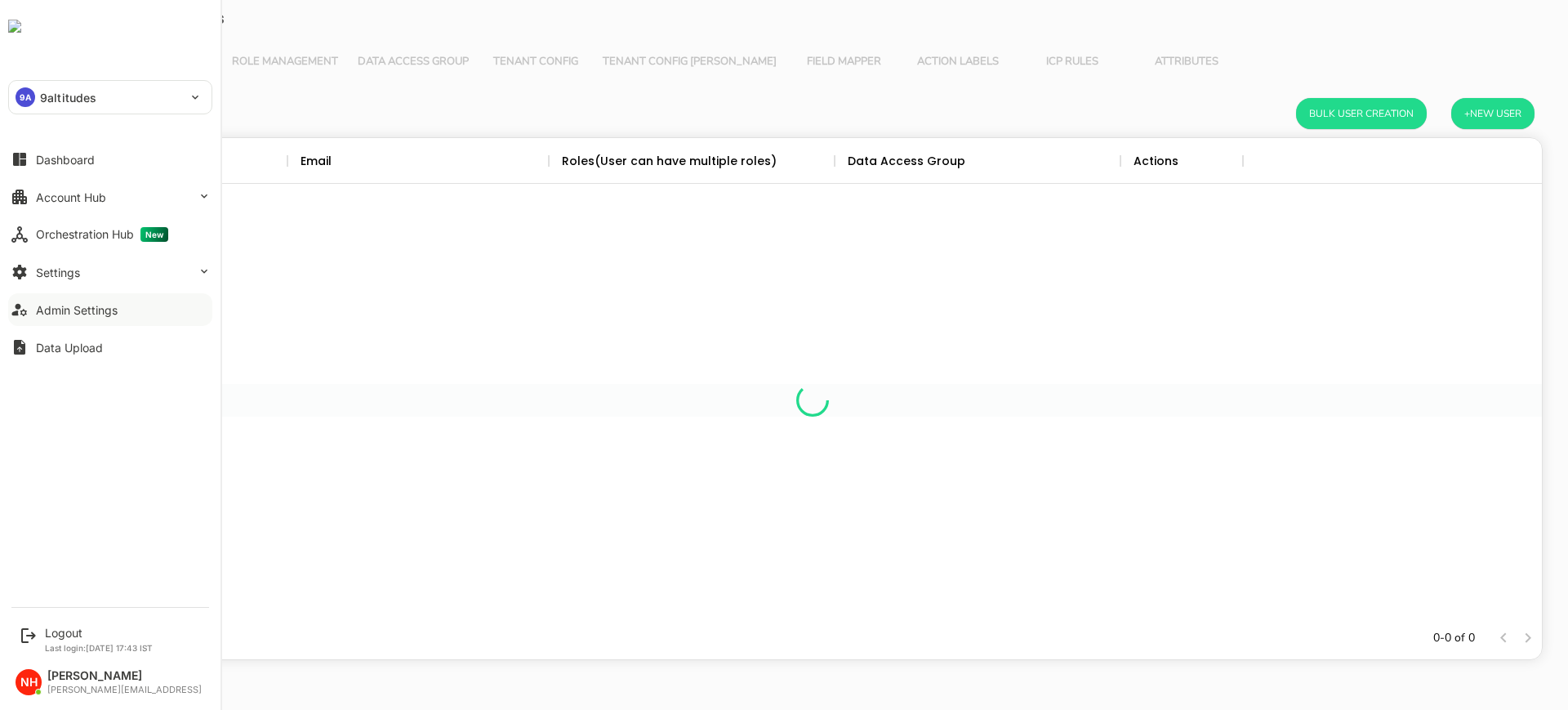
scroll to position [463, 1443]
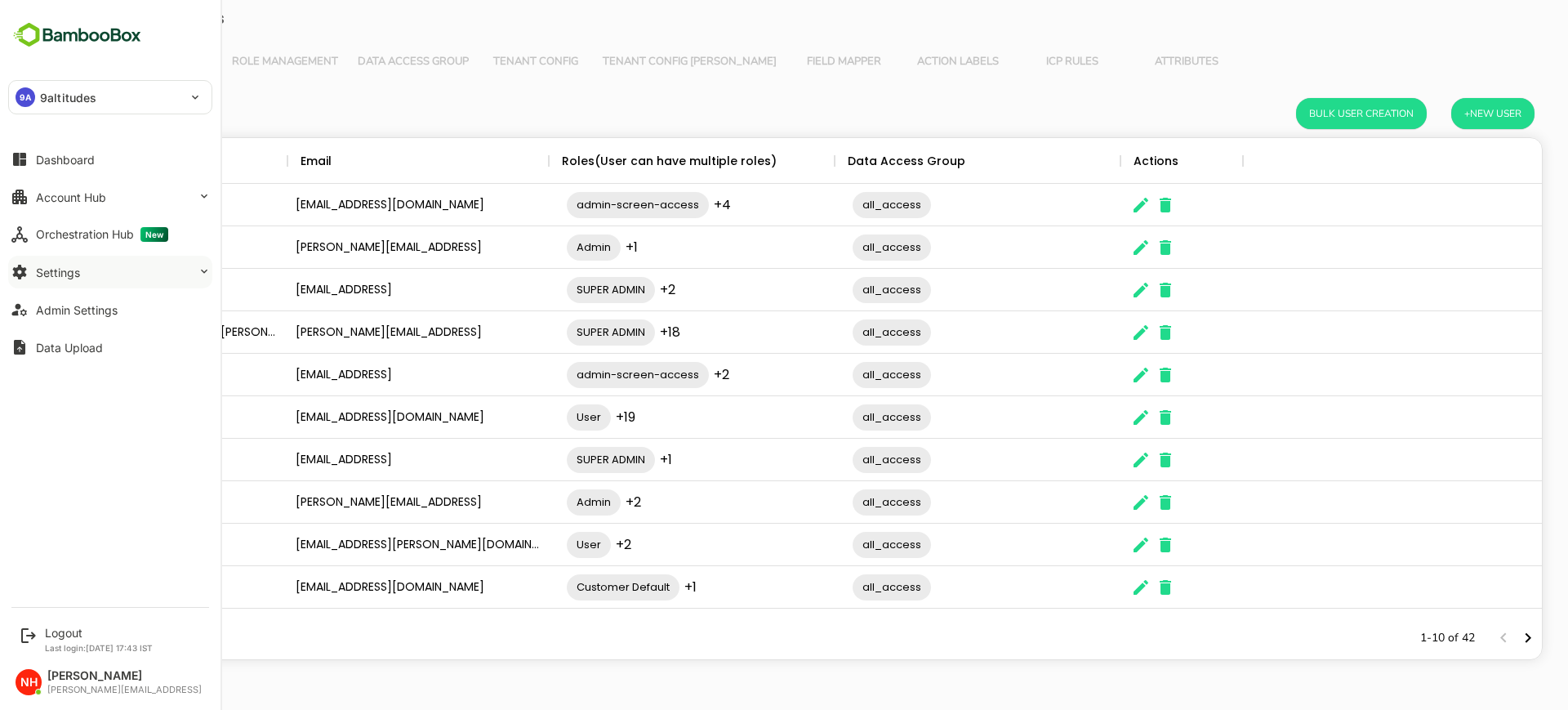
click at [100, 274] on button "Settings" at bounding box center [111, 272] width 204 height 33
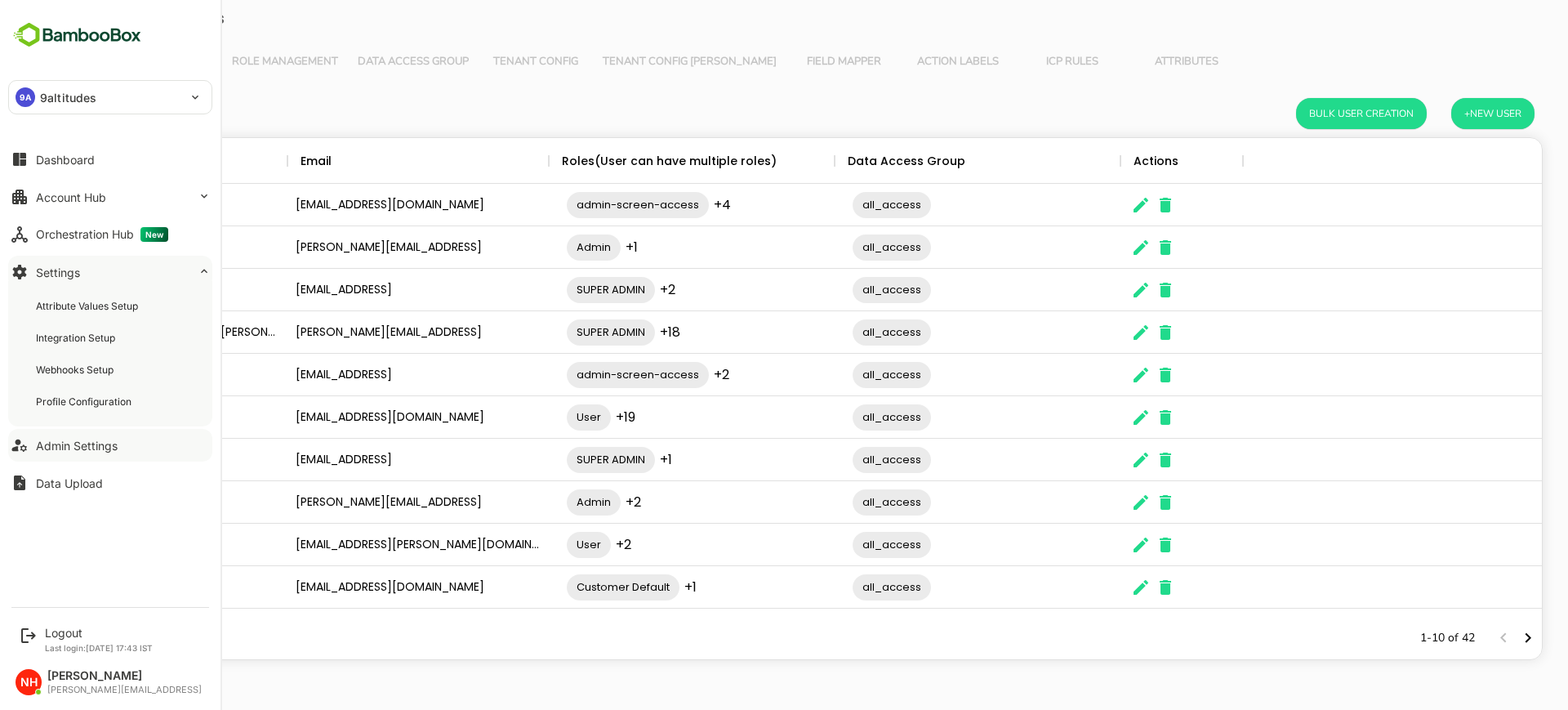
click at [101, 442] on div "Admin Settings" at bounding box center [76, 446] width 81 height 14
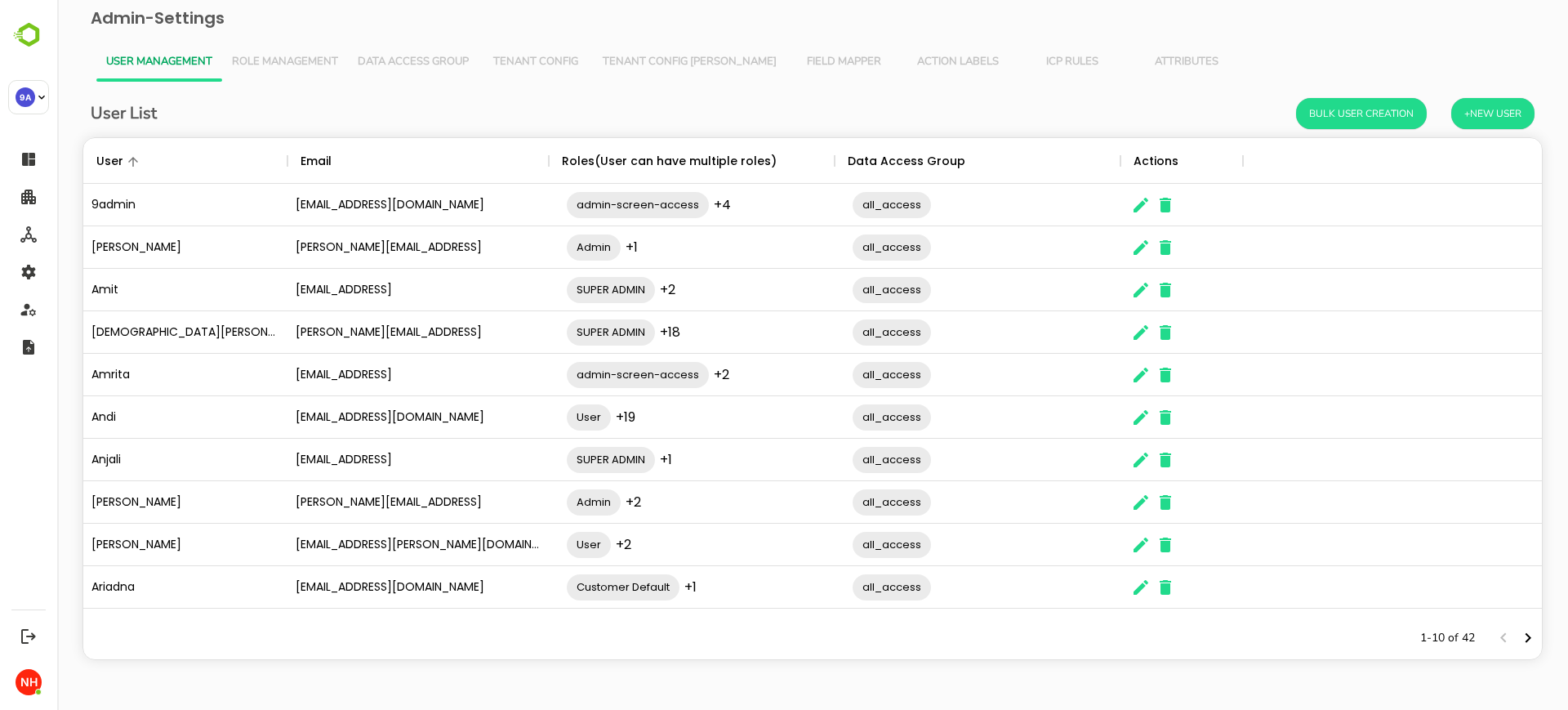
scroll to position [463, 1443]
click at [1530, 633] on icon "Next page" at bounding box center [1528, 638] width 20 height 20
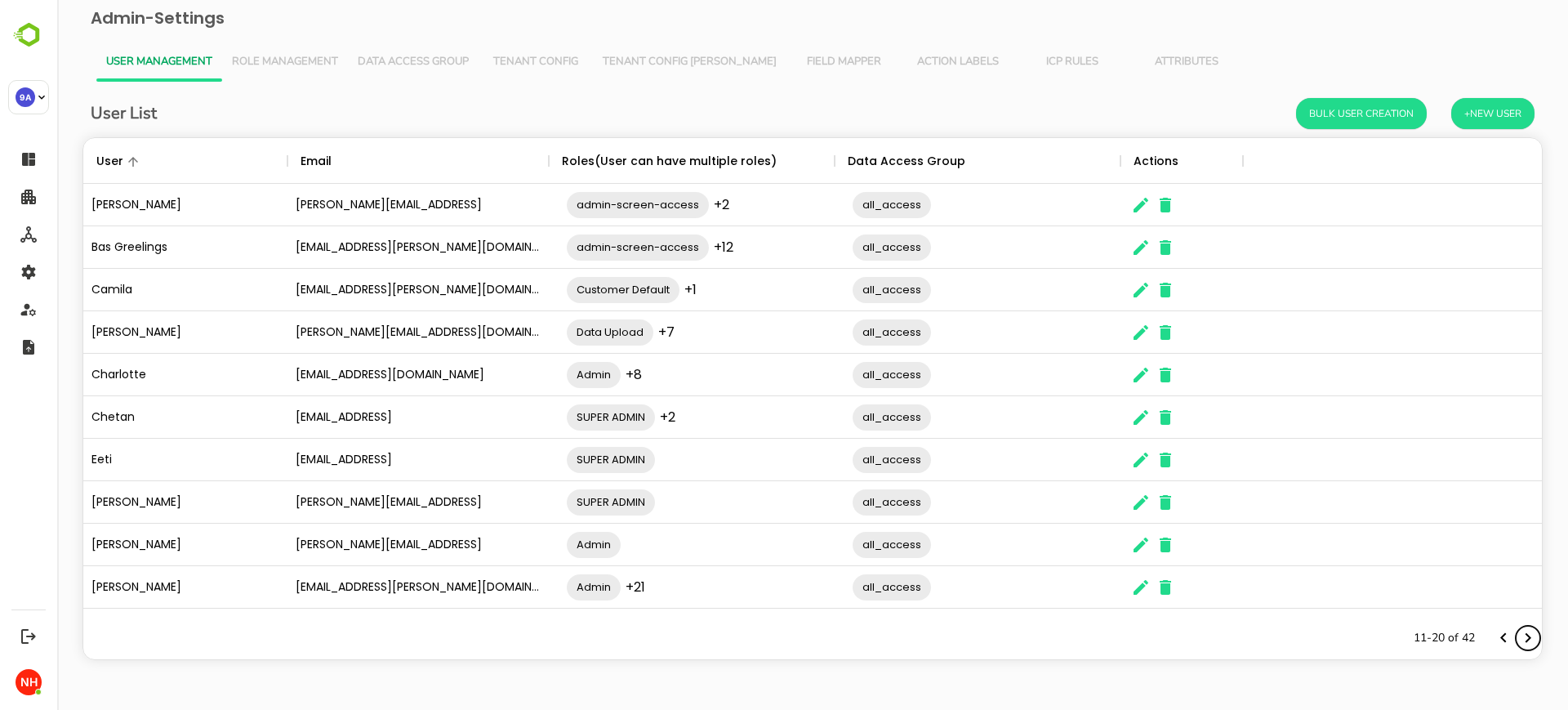
click at [1530, 633] on icon "Next page" at bounding box center [1528, 638] width 20 height 20
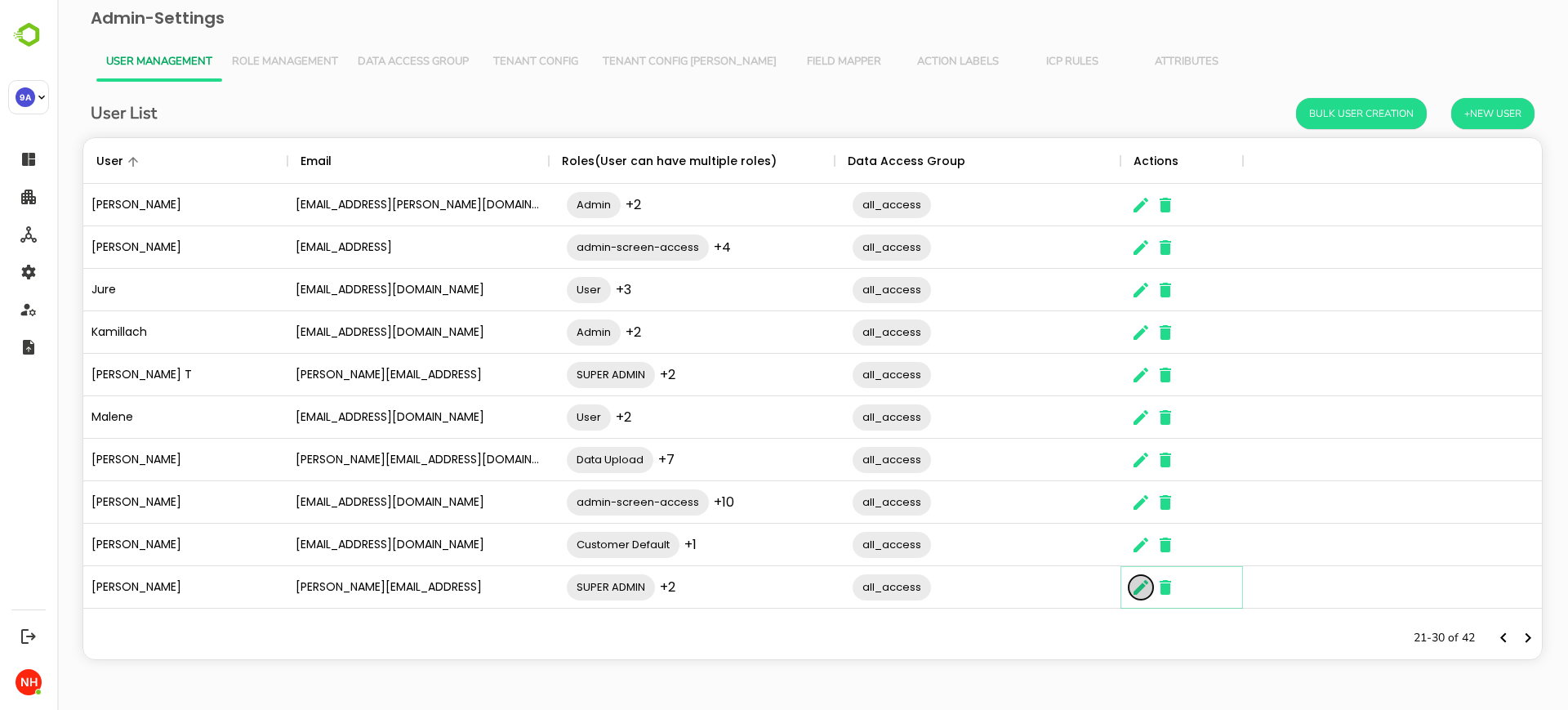
click at [1133, 590] on icon "The User Data" at bounding box center [1140, 587] width 20 height 20
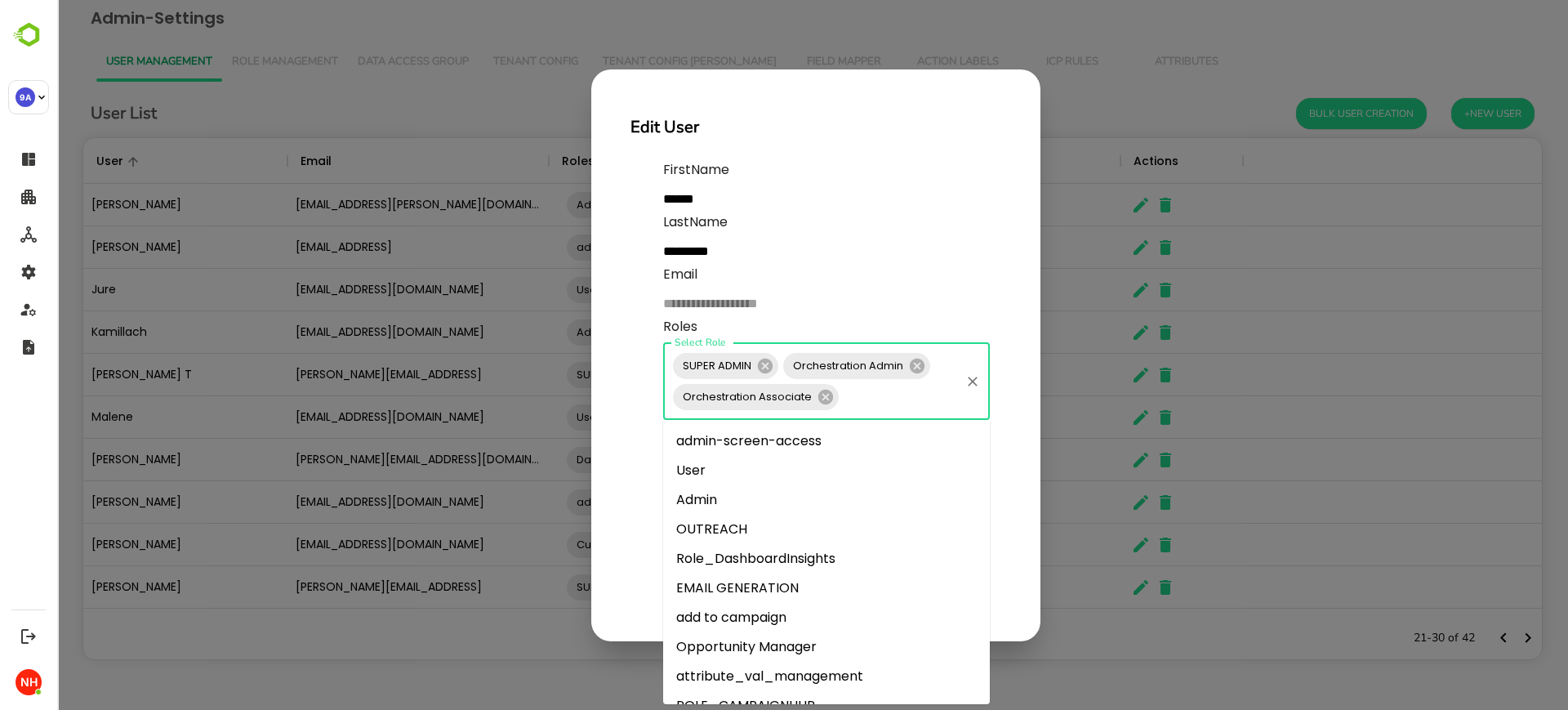
click at [905, 388] on input "Select Role" at bounding box center [899, 397] width 117 height 31
type input "**"
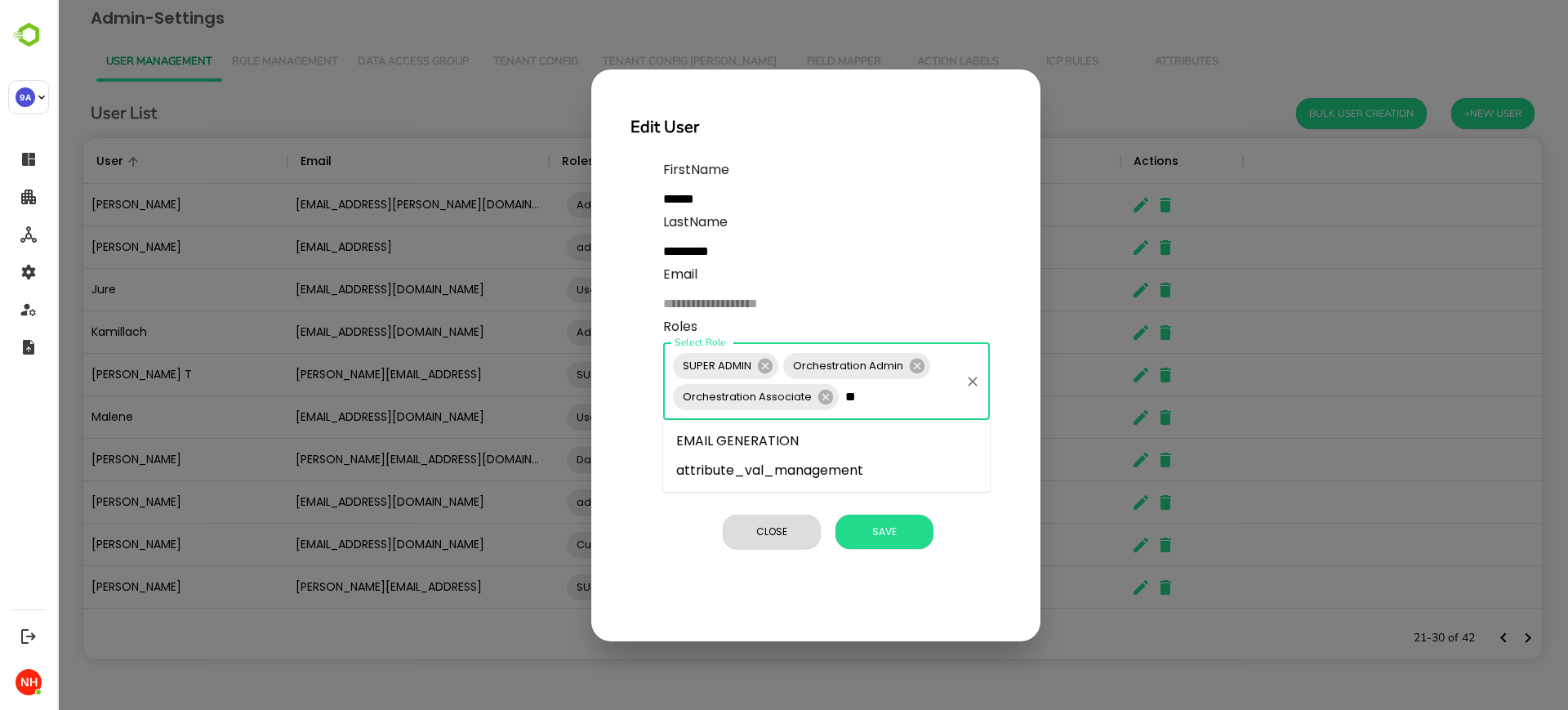
click at [863, 440] on li "EMAIL GENERATION" at bounding box center [826, 441] width 327 height 29
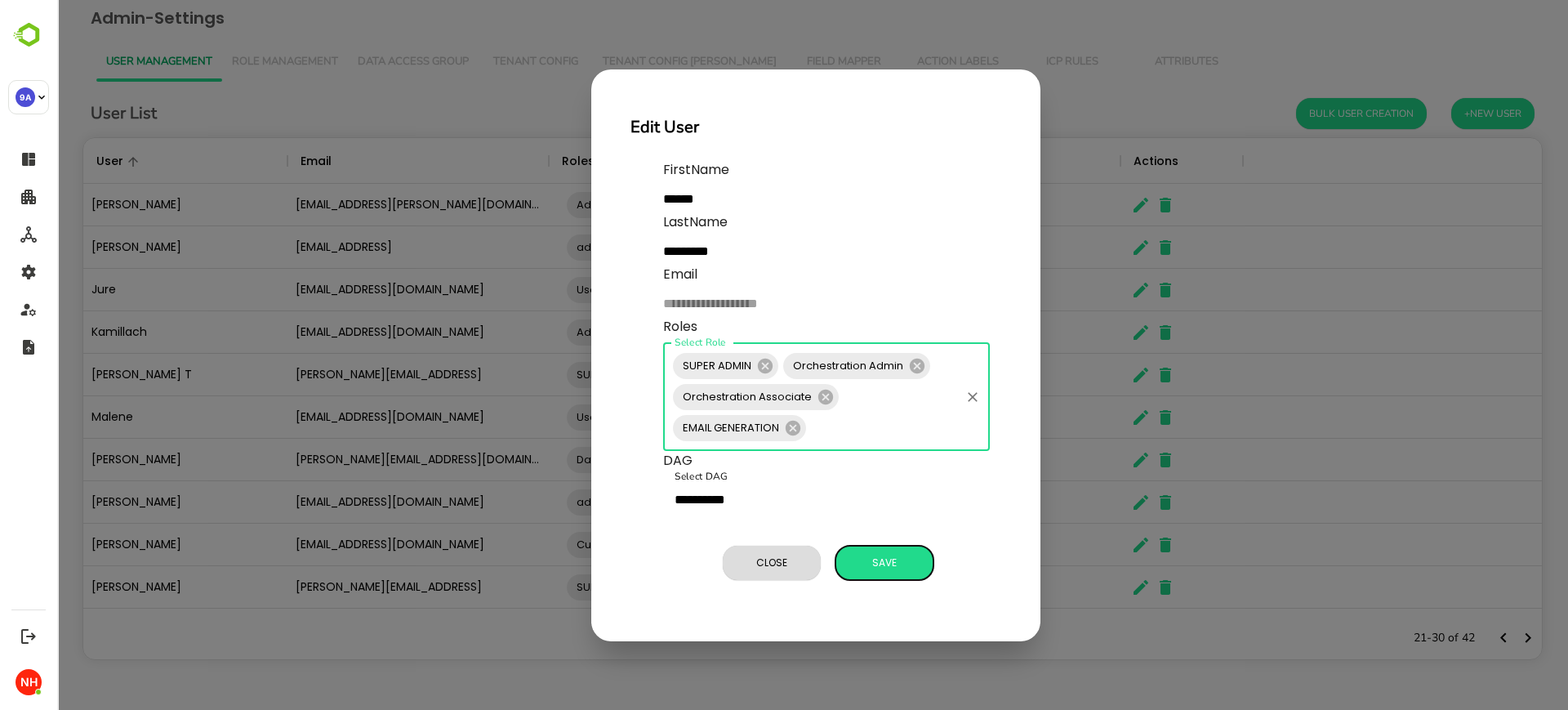
click at [882, 561] on span "Save" at bounding box center [884, 563] width 81 height 21
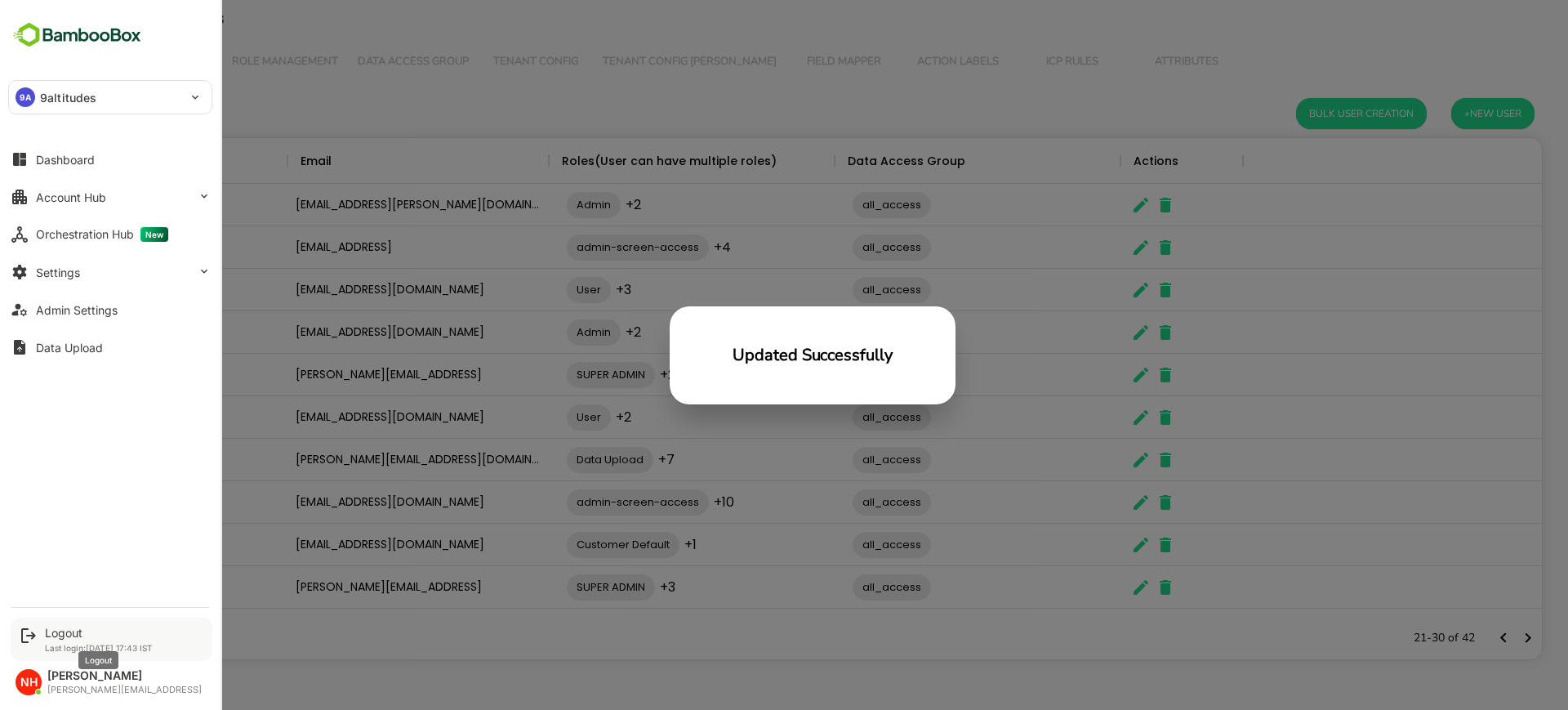
click at [66, 635] on div "Logout" at bounding box center [99, 633] width 108 height 14
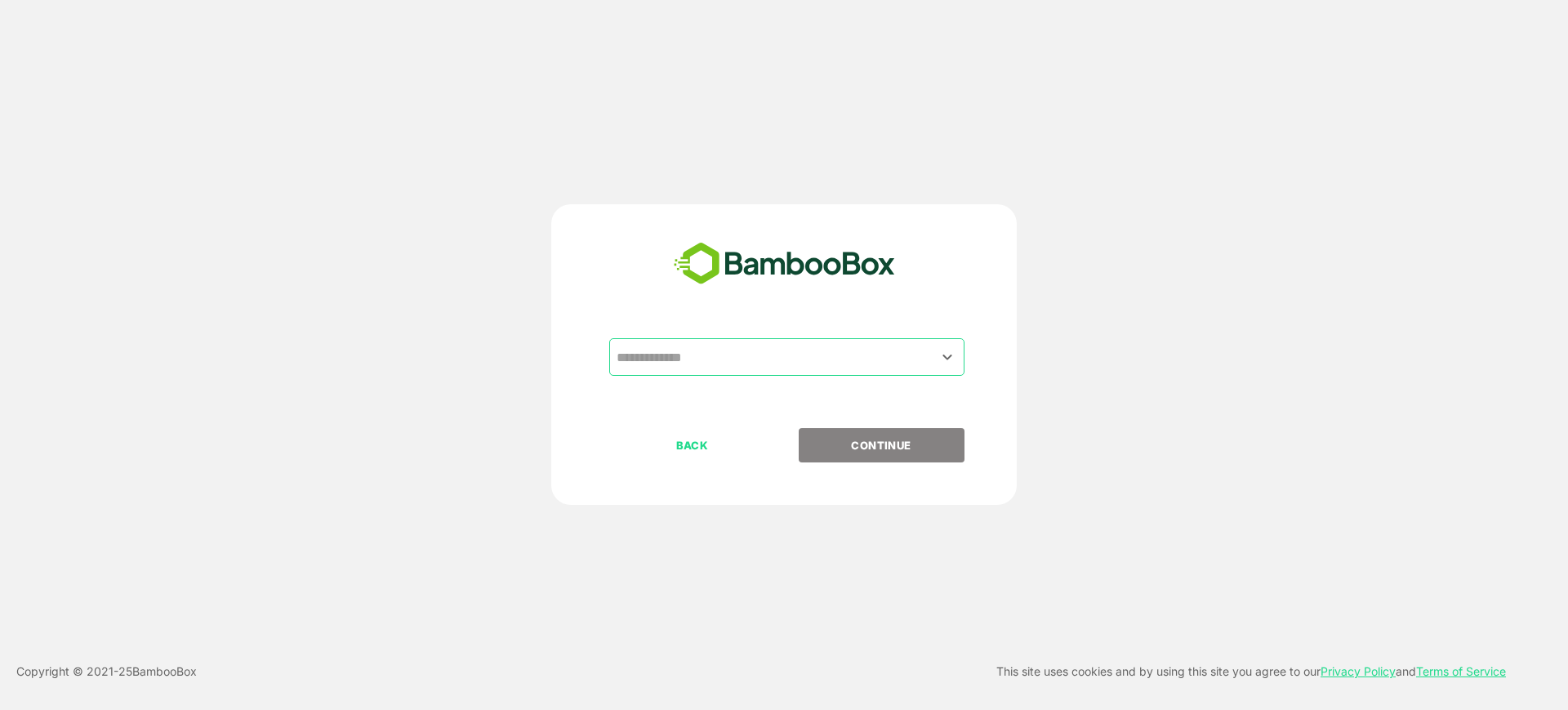
click at [758, 363] on input "text" at bounding box center [786, 357] width 349 height 31
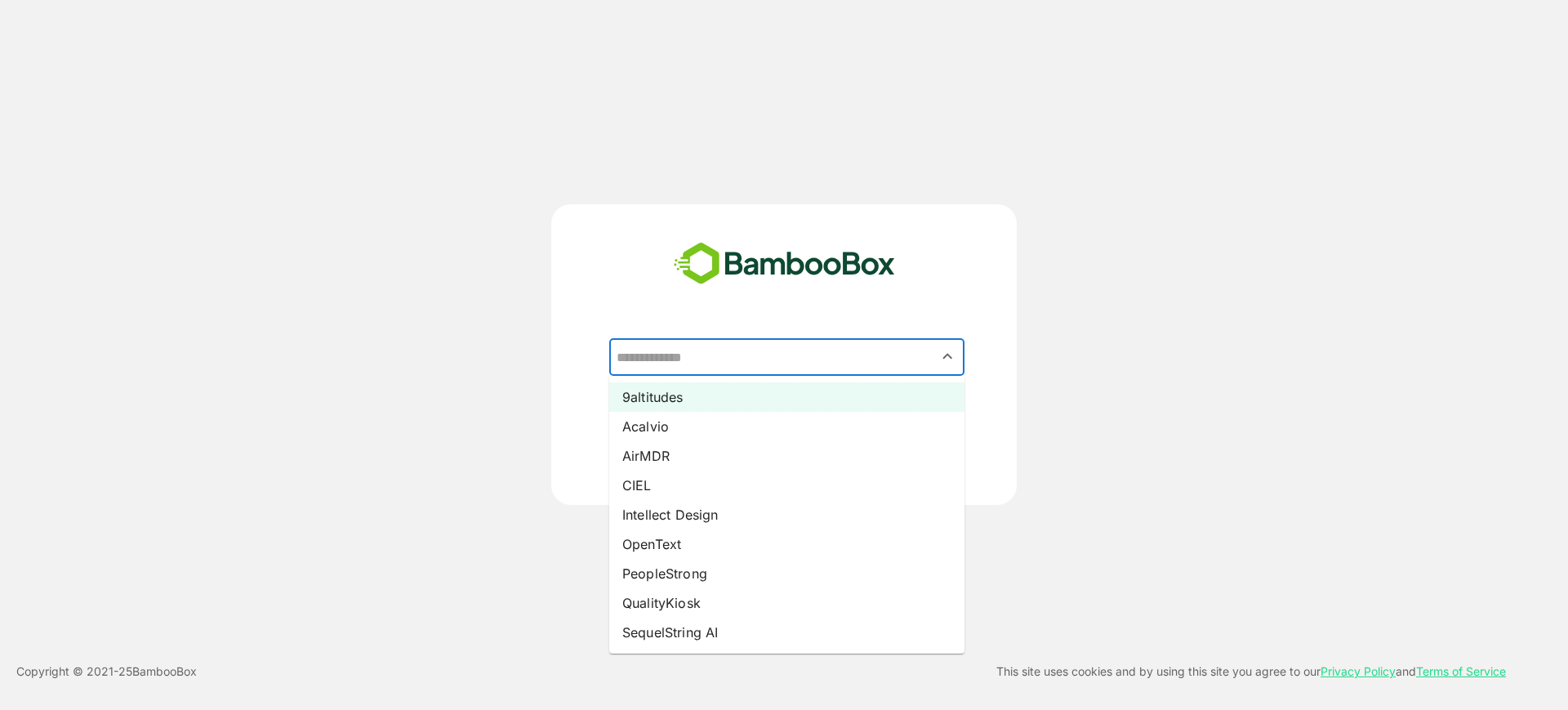
click at [688, 400] on li "9altitudes" at bounding box center [787, 397] width 355 height 29
type input "**********"
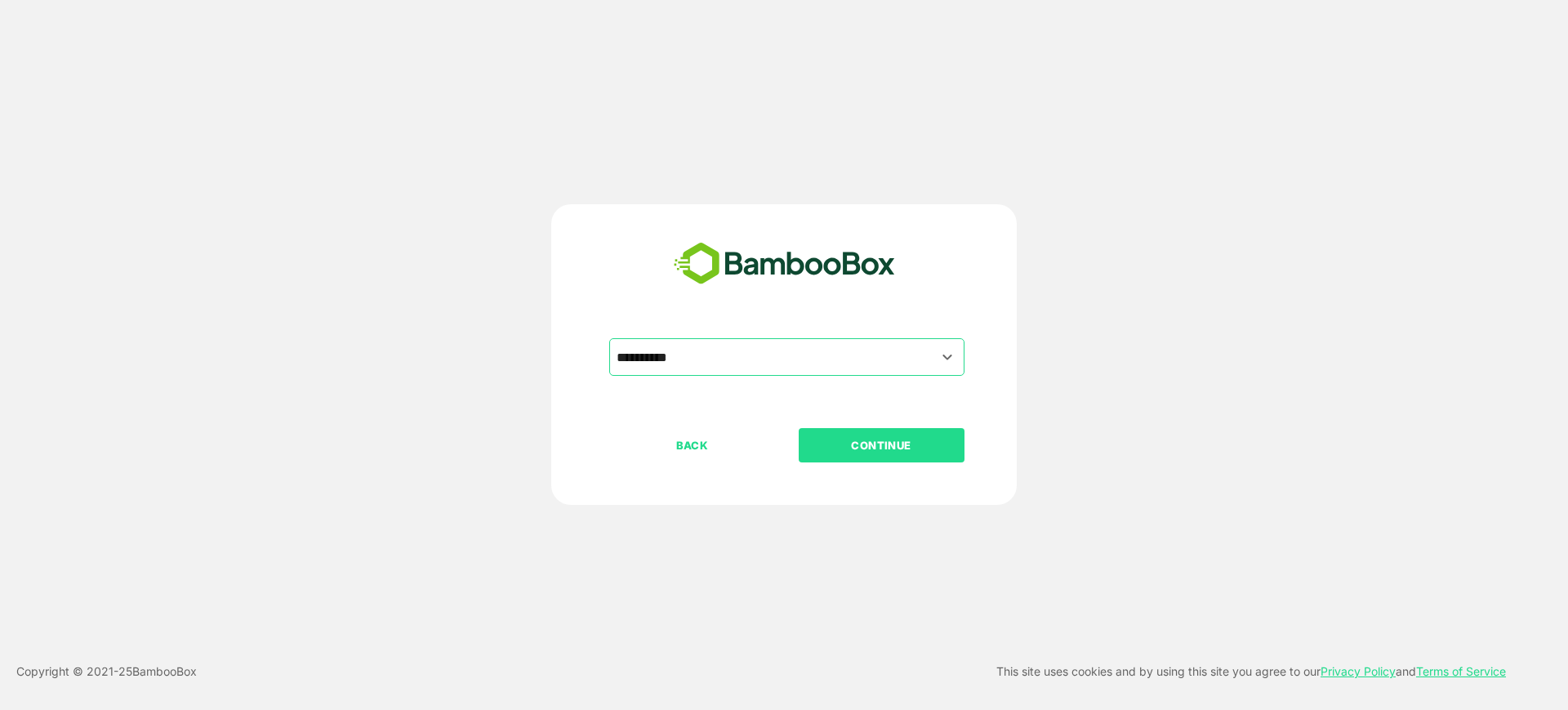
click at [820, 437] on p "CONTINUE" at bounding box center [881, 445] width 164 height 18
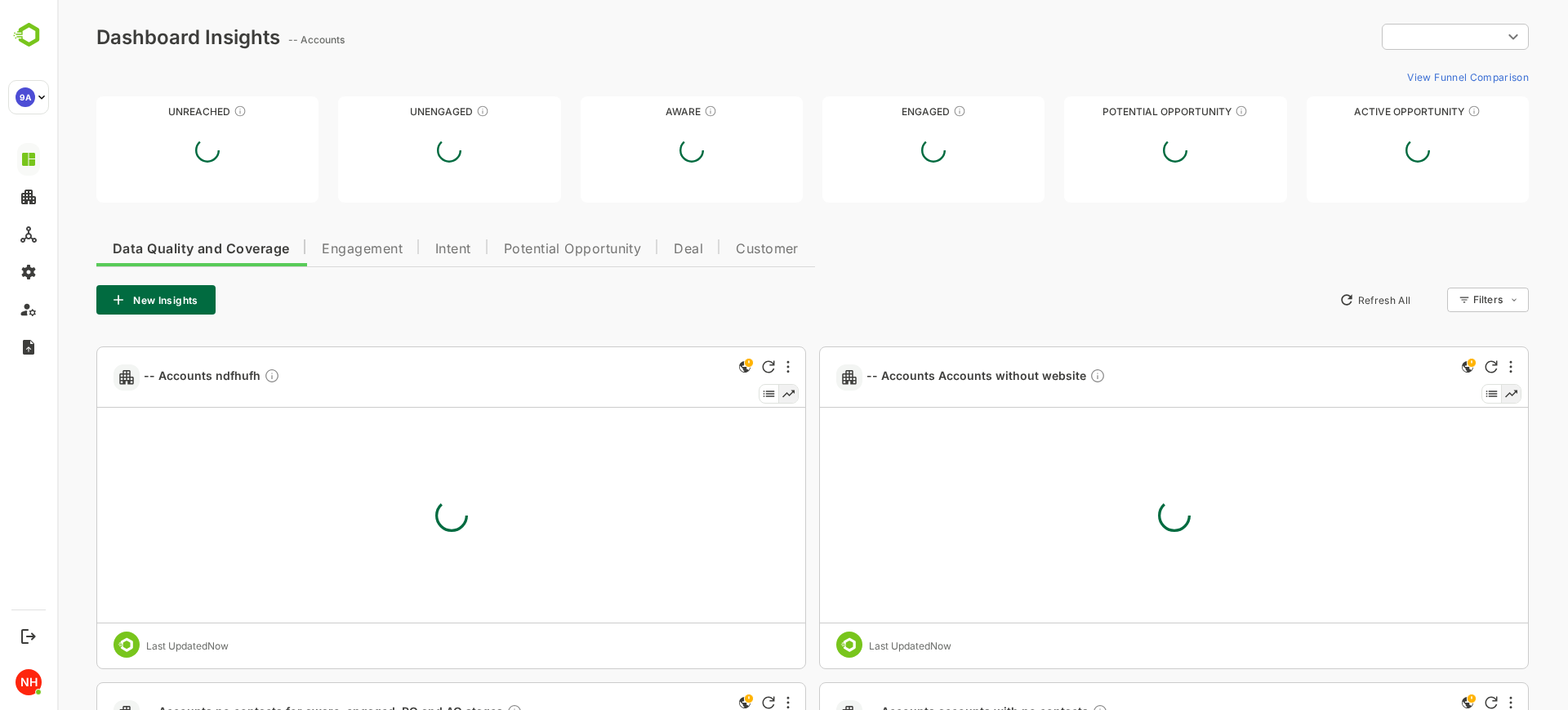
type input "**********"
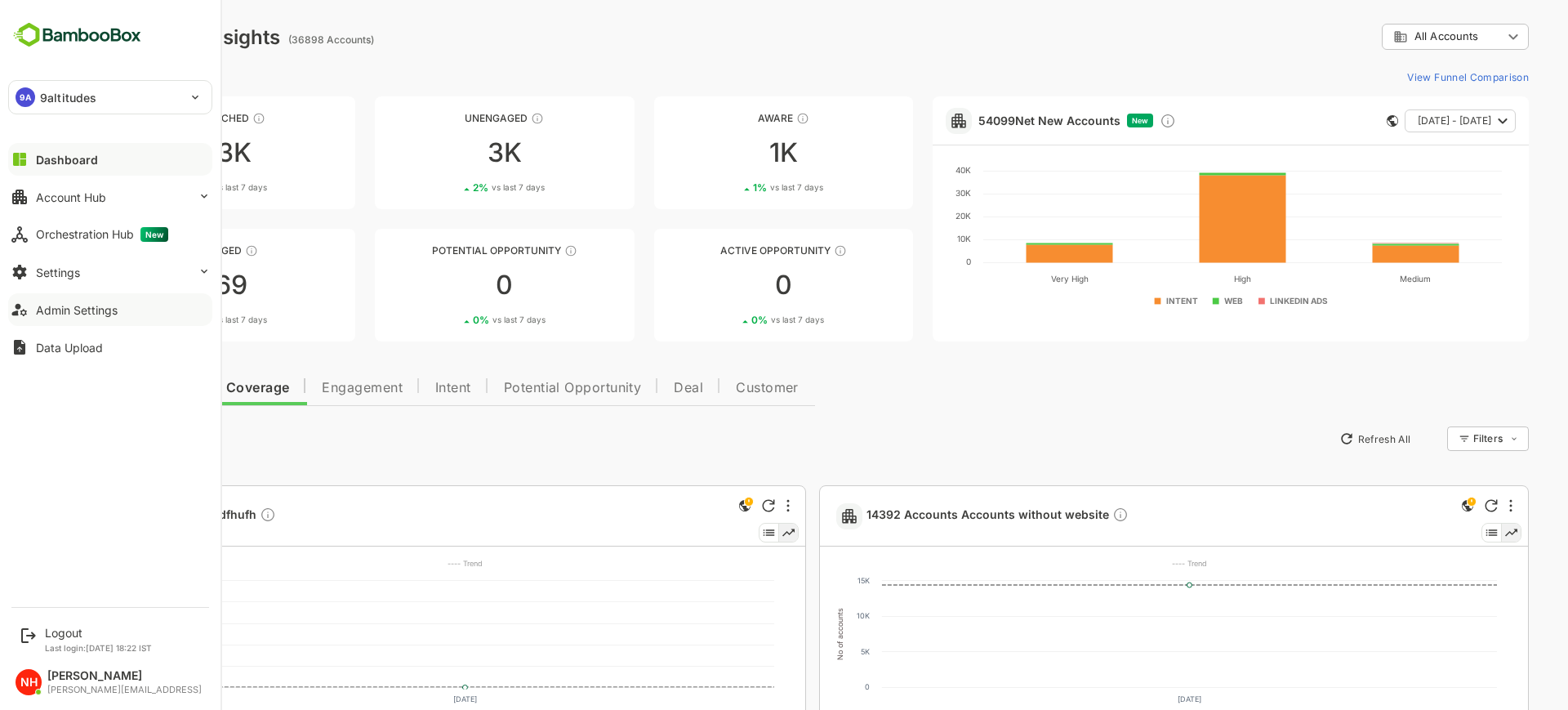
click at [55, 308] on div "Admin Settings" at bounding box center [76, 310] width 81 height 14
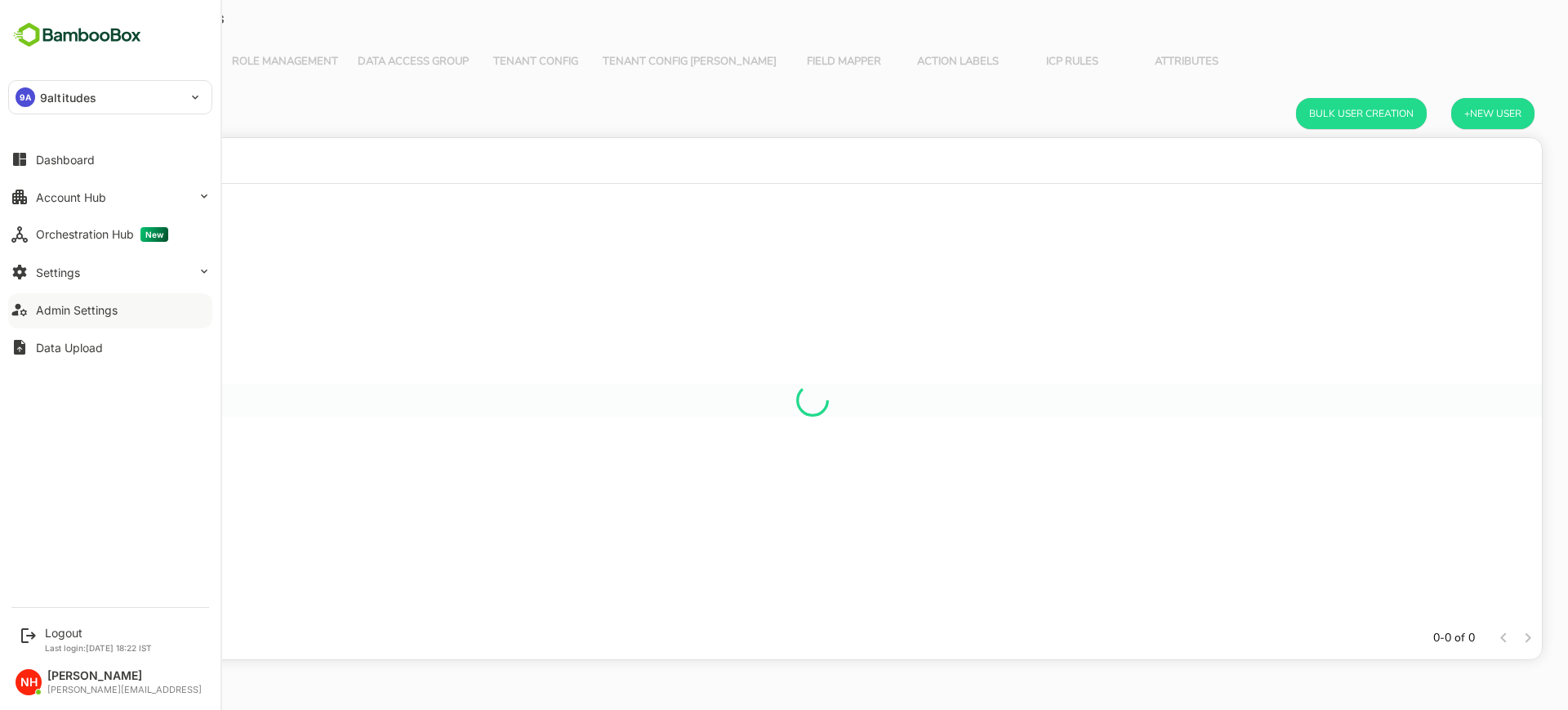
scroll to position [16, 16]
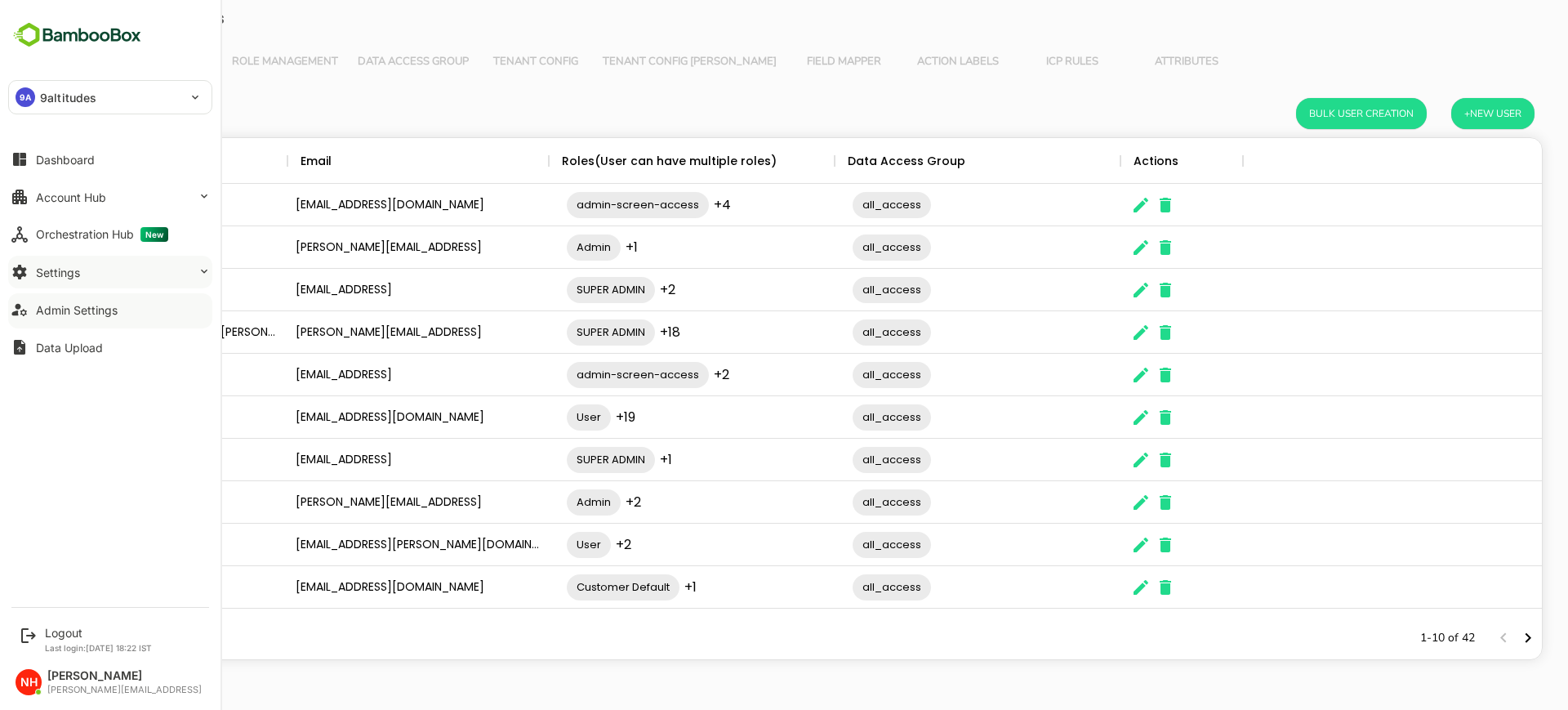
click at [76, 286] on button "Settings" at bounding box center [111, 272] width 204 height 33
